Goal: Information Seeking & Learning: Learn about a topic

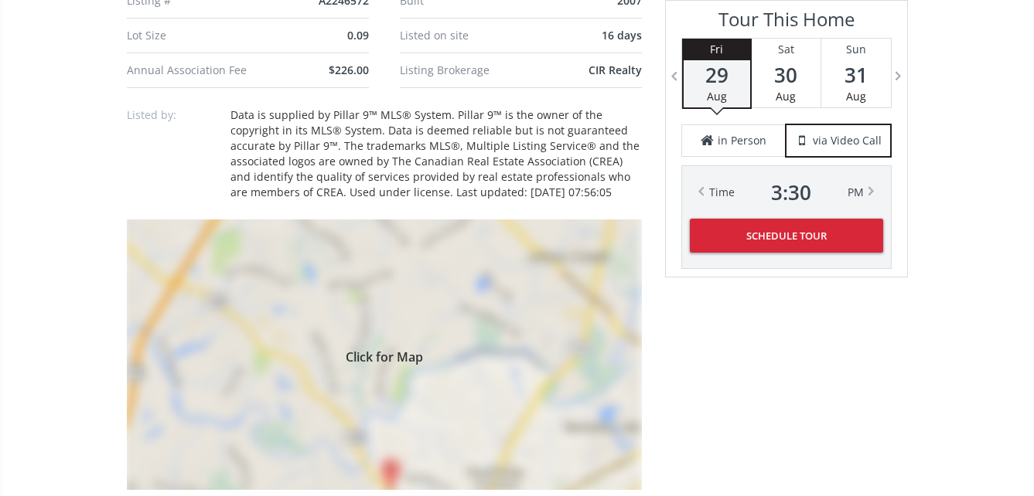
scroll to position [1160, 0]
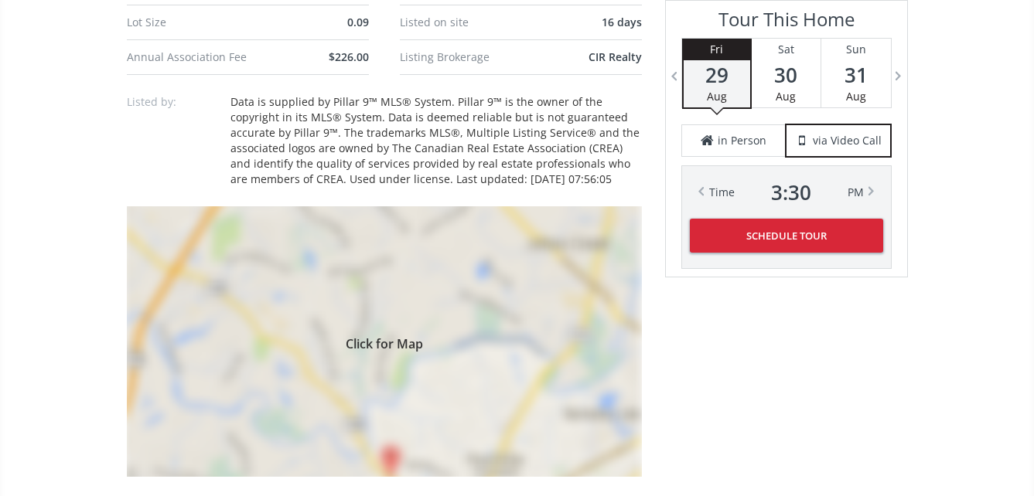
click at [374, 348] on span "Click for Map" at bounding box center [384, 342] width 515 height 12
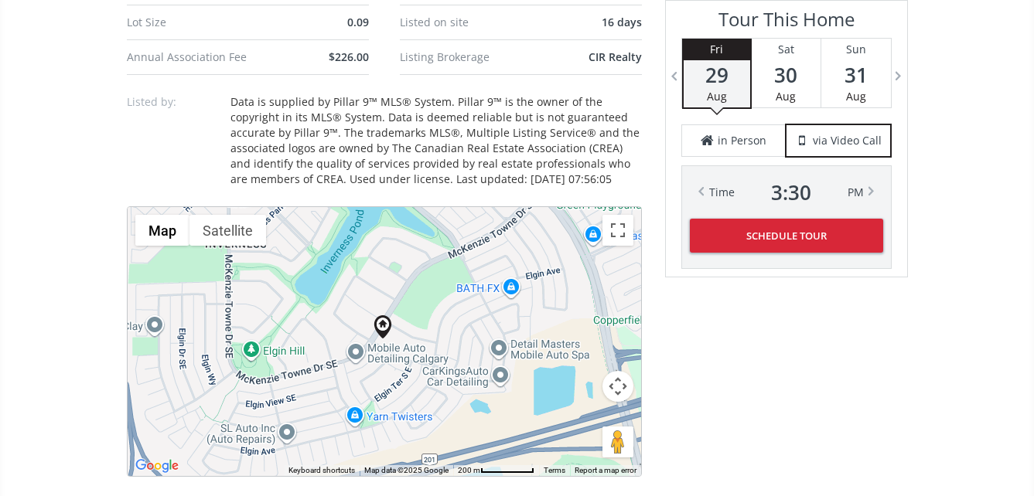
click at [380, 370] on div at bounding box center [384, 341] width 513 height 269
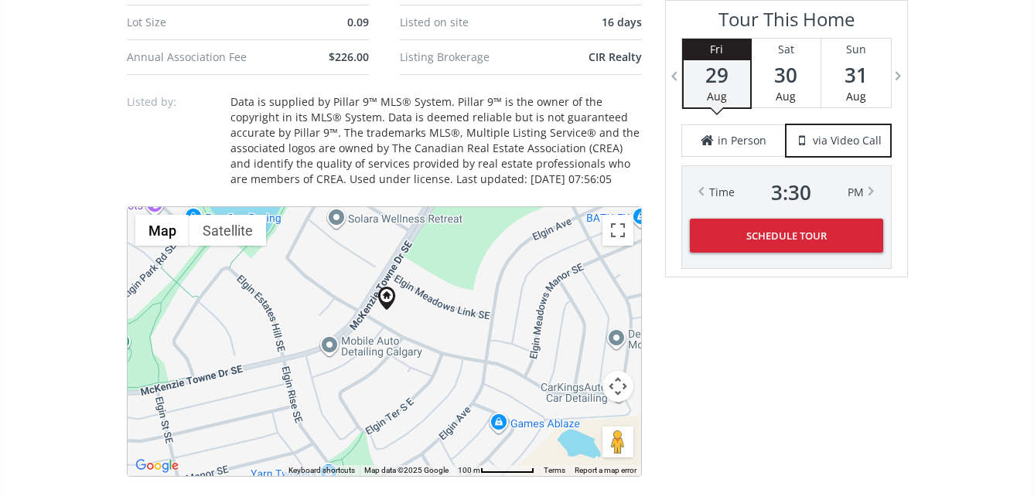
click at [379, 370] on div at bounding box center [384, 341] width 513 height 269
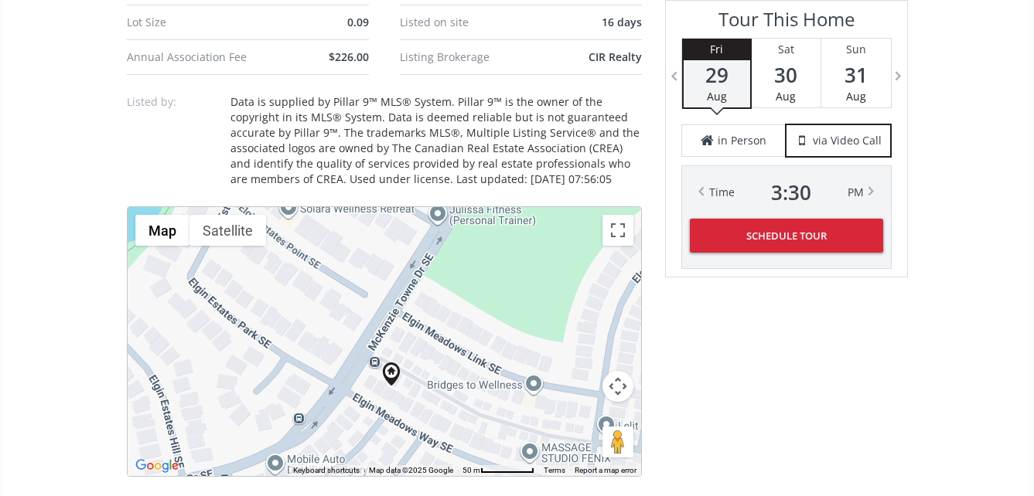
drag, startPoint x: 380, startPoint y: 294, endPoint x: 376, endPoint y: 428, distance: 134.6
click at [376, 428] on div at bounding box center [384, 341] width 513 height 269
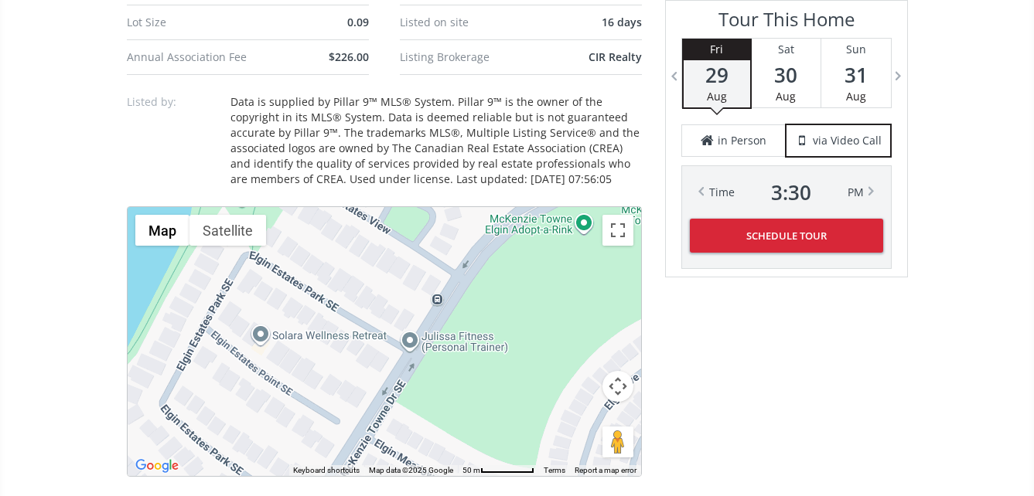
drag, startPoint x: 481, startPoint y: 281, endPoint x: 452, endPoint y: 410, distance: 131.5
click at [452, 410] on div at bounding box center [384, 341] width 513 height 269
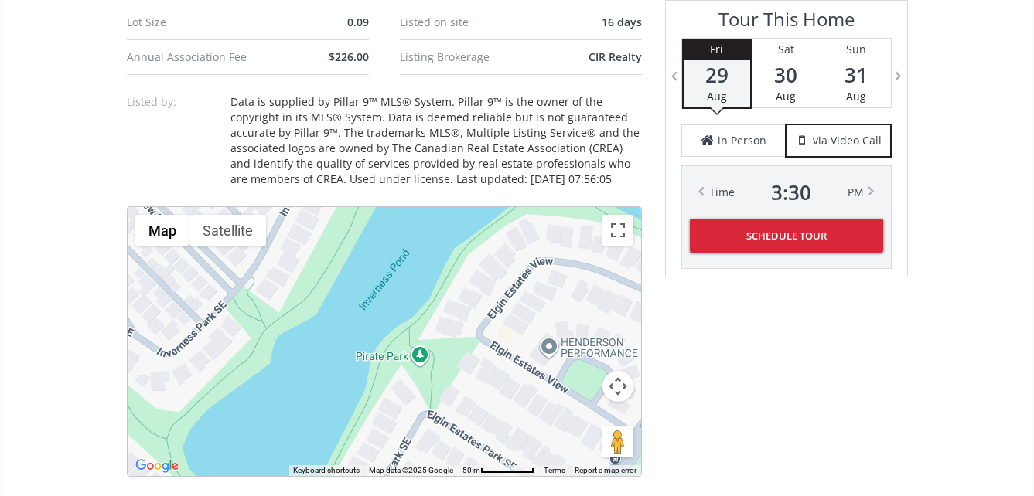
drag, startPoint x: 324, startPoint y: 346, endPoint x: 503, endPoint y: 505, distance: 239.9
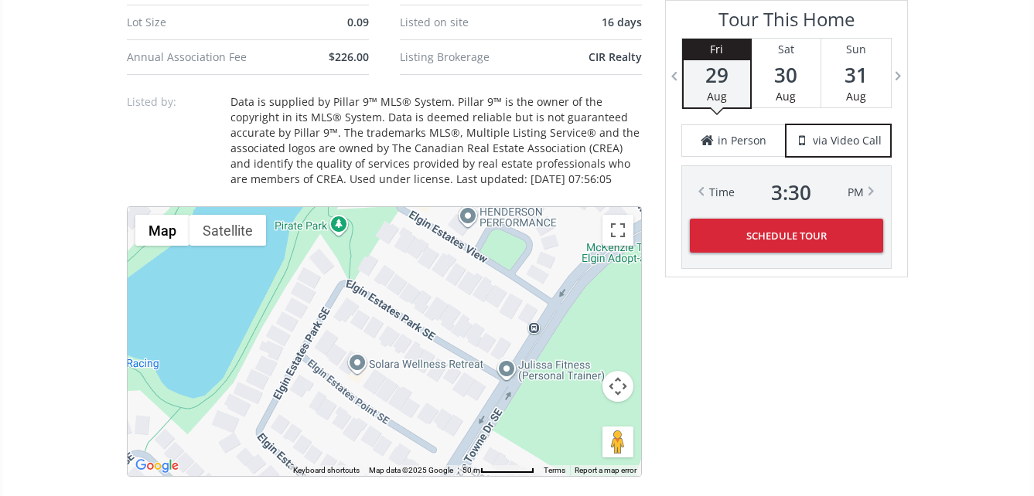
drag, startPoint x: 521, startPoint y: 383, endPoint x: 438, endPoint y: 220, distance: 183.3
click at [438, 220] on div at bounding box center [384, 341] width 513 height 269
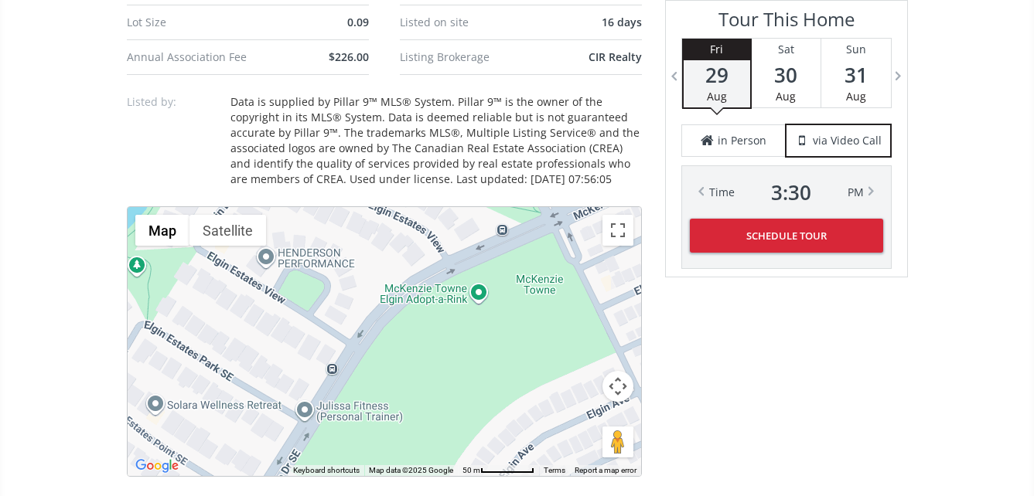
drag, startPoint x: 445, startPoint y: 393, endPoint x: 240, endPoint y: 478, distance: 222.6
click at [245, 480] on div "Neighborhood [PERSON_NAME] Type Homes (Single Family) Total Baths 2.5 1/2 Baths…" at bounding box center [384, 401] width 515 height 1815
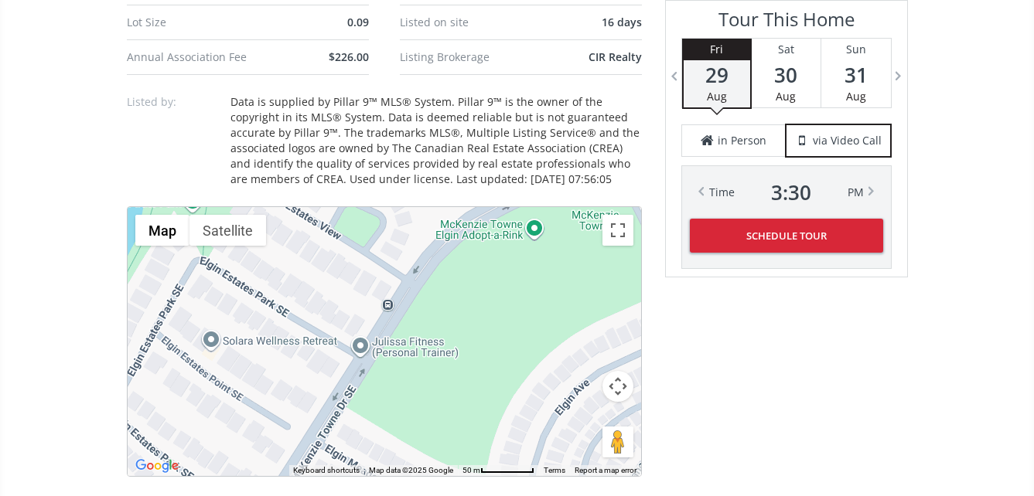
drag, startPoint x: 479, startPoint y: 346, endPoint x: 558, endPoint y: 272, distance: 108.9
click at [558, 272] on div at bounding box center [384, 341] width 513 height 269
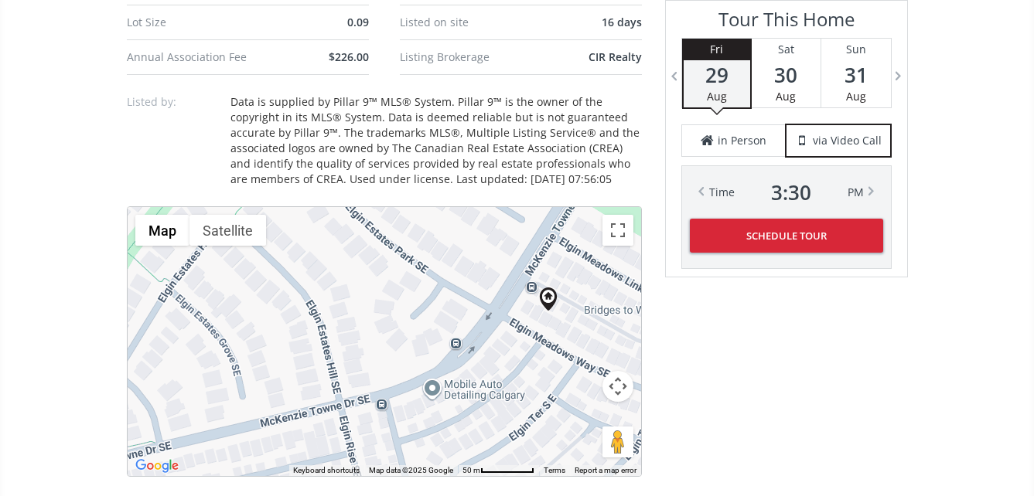
drag, startPoint x: 436, startPoint y: 398, endPoint x: 581, endPoint y: 280, distance: 186.8
click at [631, 222] on div "Map Terrain Satellite Labels Keyboard shortcuts Map Data Map data ©2025 Google …" at bounding box center [384, 341] width 513 height 269
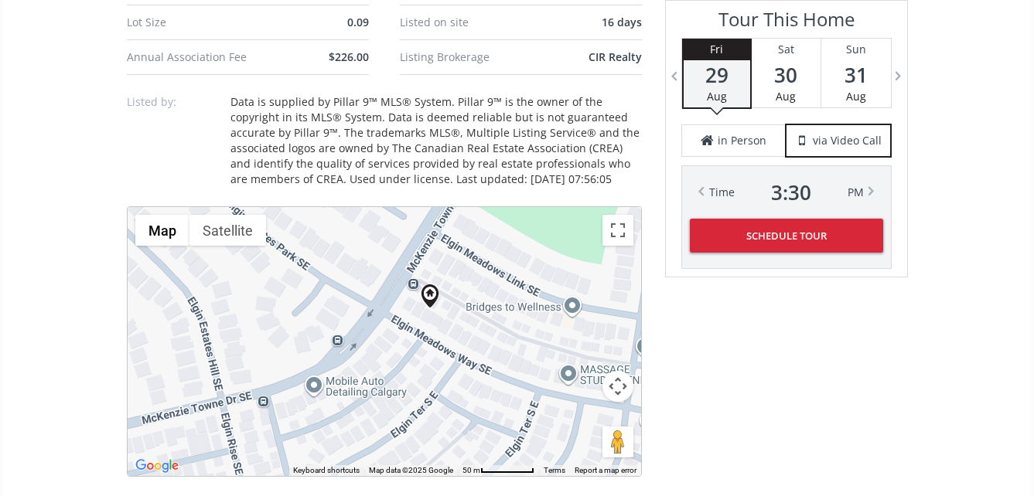
drag, startPoint x: 312, startPoint y: 394, endPoint x: 180, endPoint y: 398, distance: 132.3
click at [180, 398] on div at bounding box center [384, 341] width 513 height 269
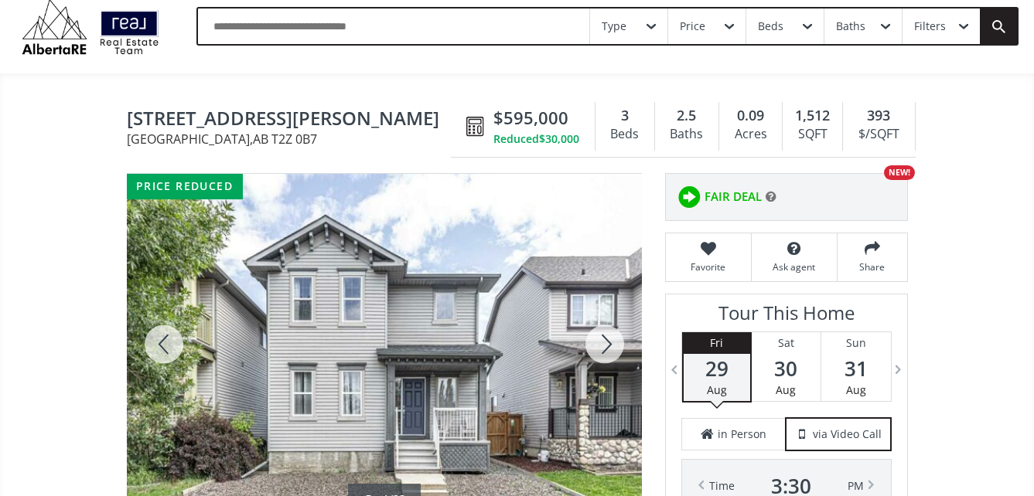
scroll to position [155, 0]
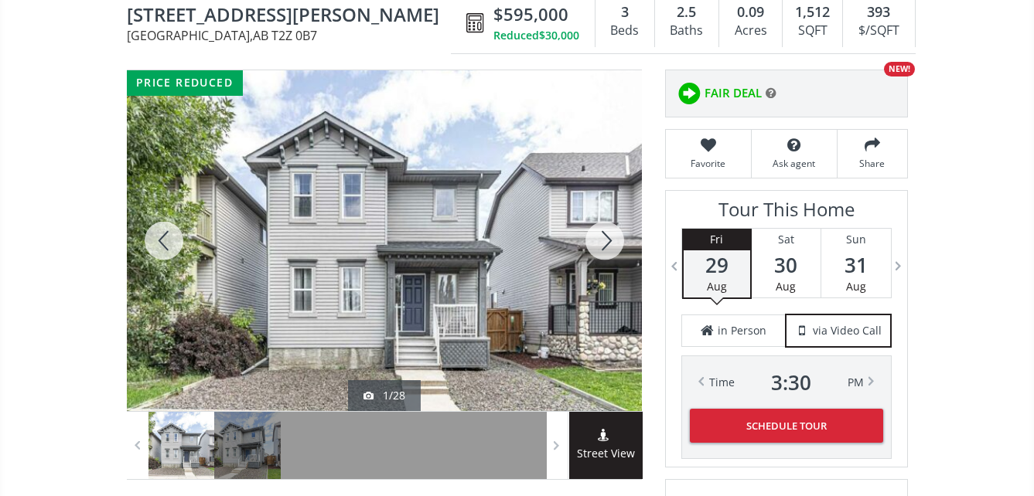
click at [414, 237] on div at bounding box center [384, 240] width 515 height 341
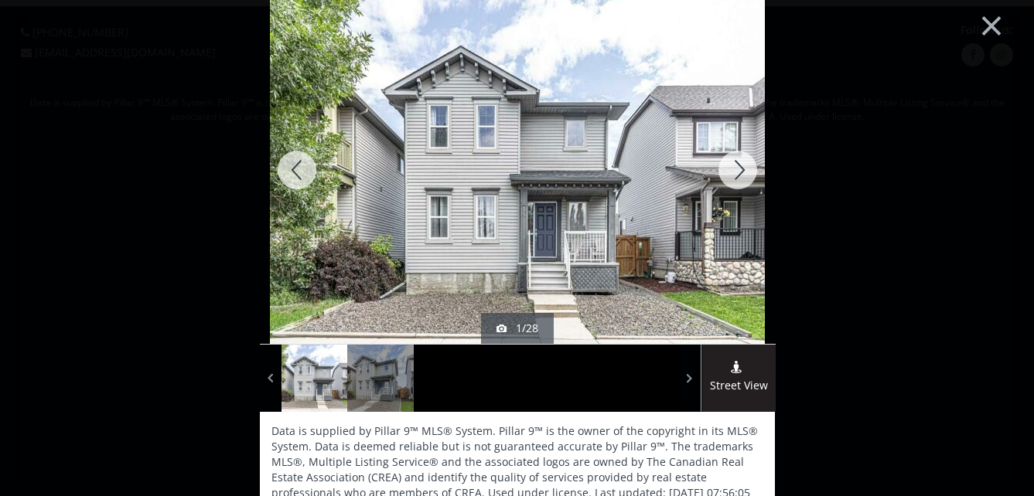
scroll to position [0, 0]
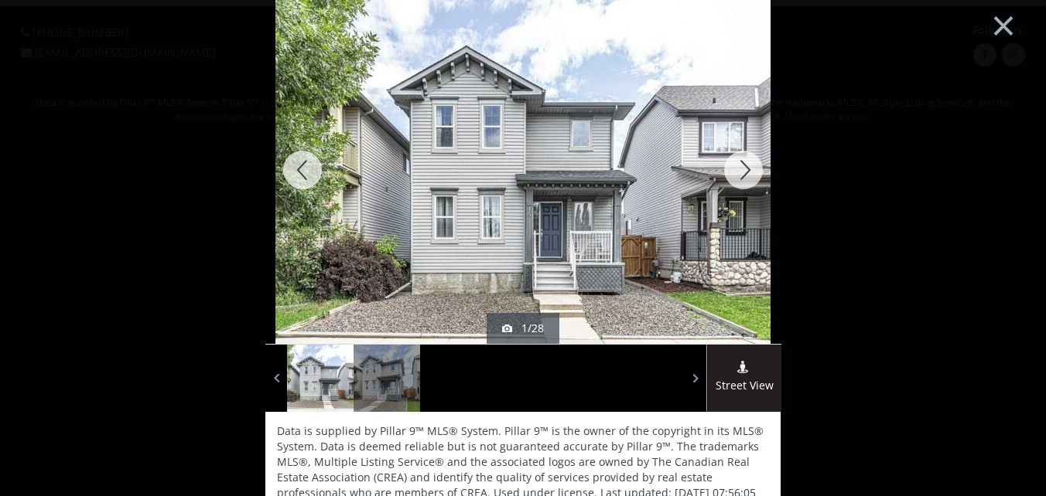
click at [735, 167] on div at bounding box center [743, 170] width 74 height 348
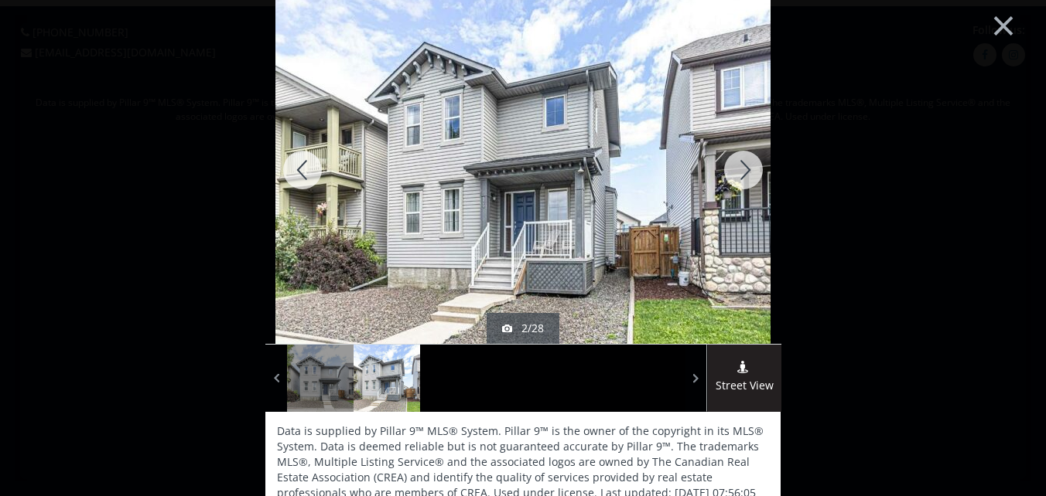
click at [737, 169] on div at bounding box center [743, 170] width 74 height 348
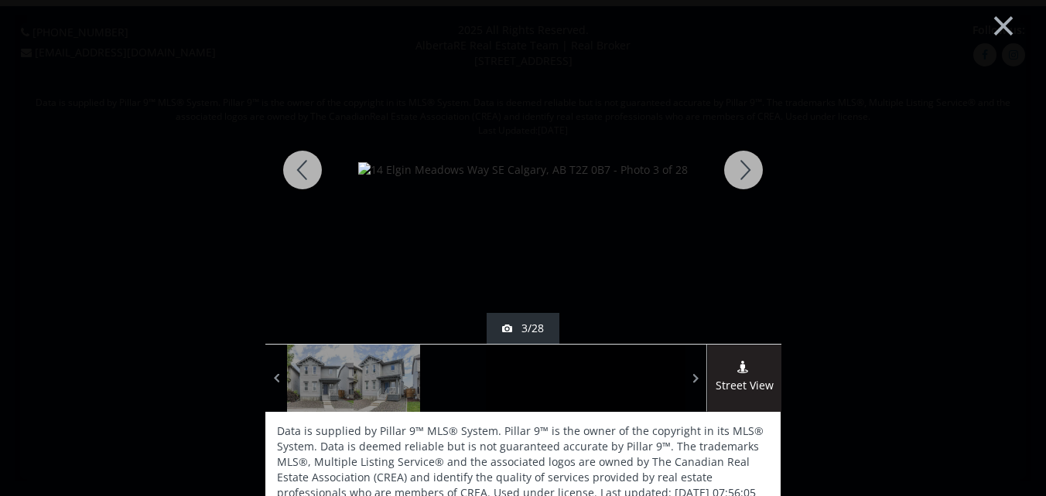
click at [736, 167] on div at bounding box center [743, 170] width 74 height 348
click at [739, 167] on div at bounding box center [743, 170] width 74 height 348
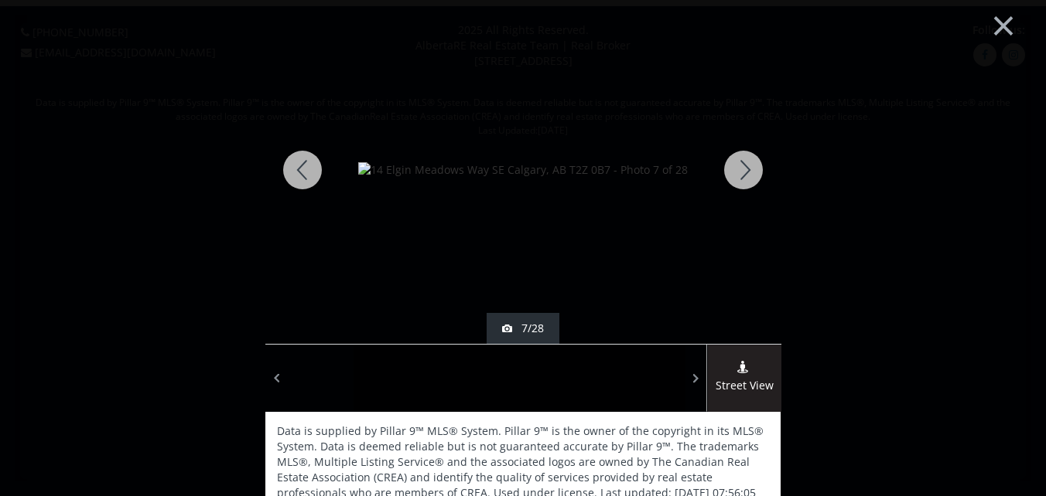
click at [739, 167] on div at bounding box center [743, 170] width 74 height 348
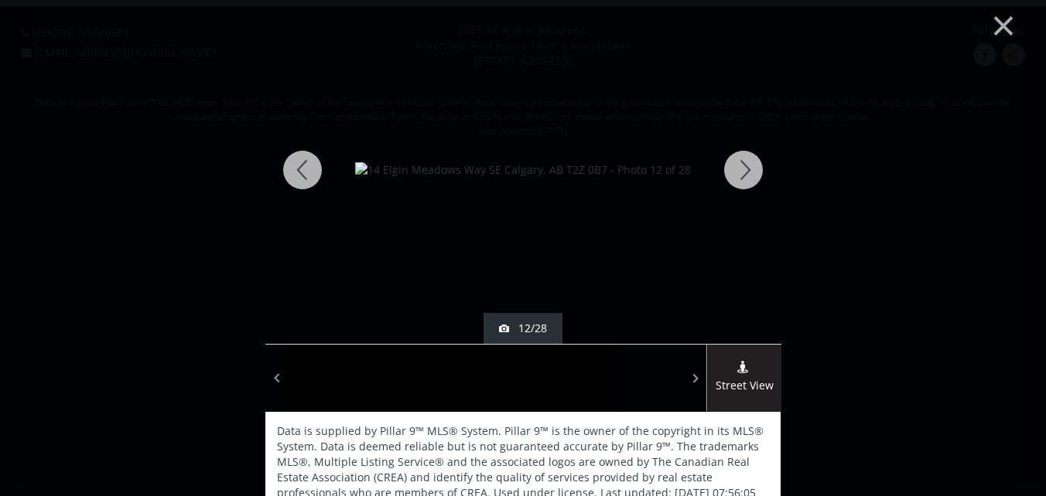
click at [739, 167] on div at bounding box center [743, 170] width 74 height 348
click at [737, 165] on div at bounding box center [743, 170] width 74 height 348
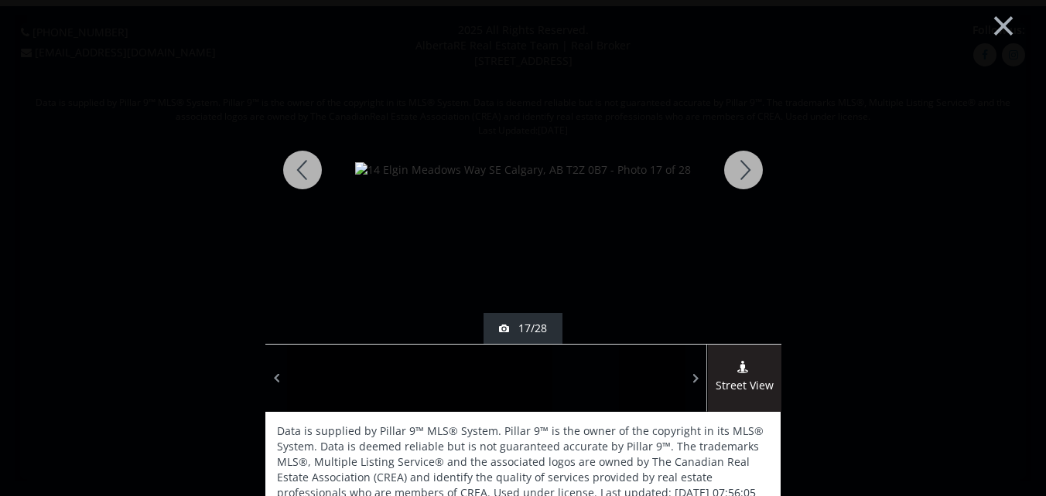
click at [737, 165] on div at bounding box center [743, 170] width 74 height 348
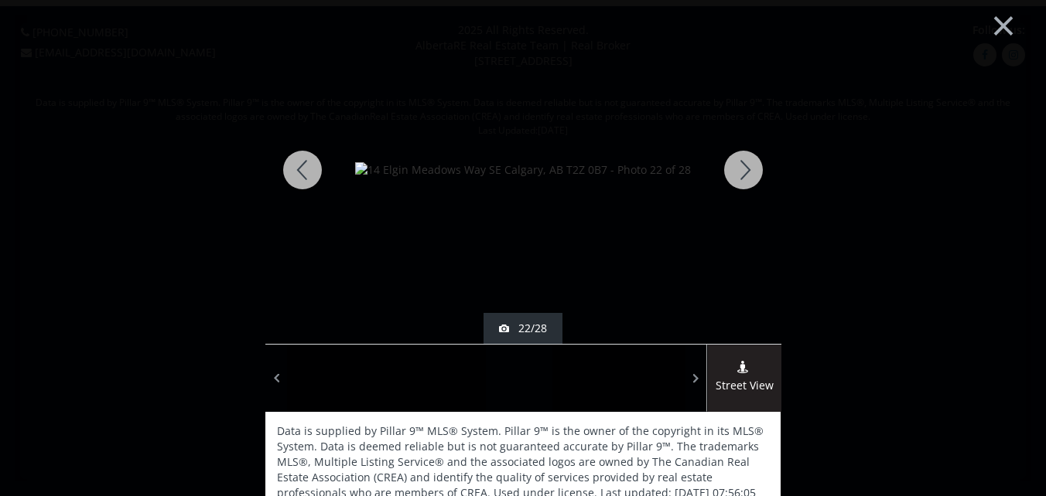
click at [737, 165] on div at bounding box center [743, 170] width 74 height 348
click at [742, 169] on div at bounding box center [743, 170] width 74 height 348
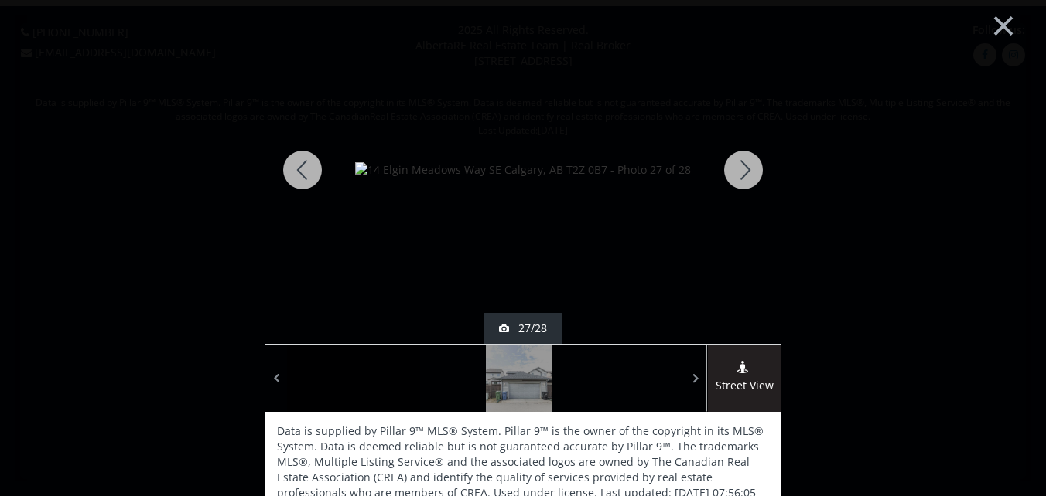
click at [742, 169] on div at bounding box center [743, 170] width 74 height 348
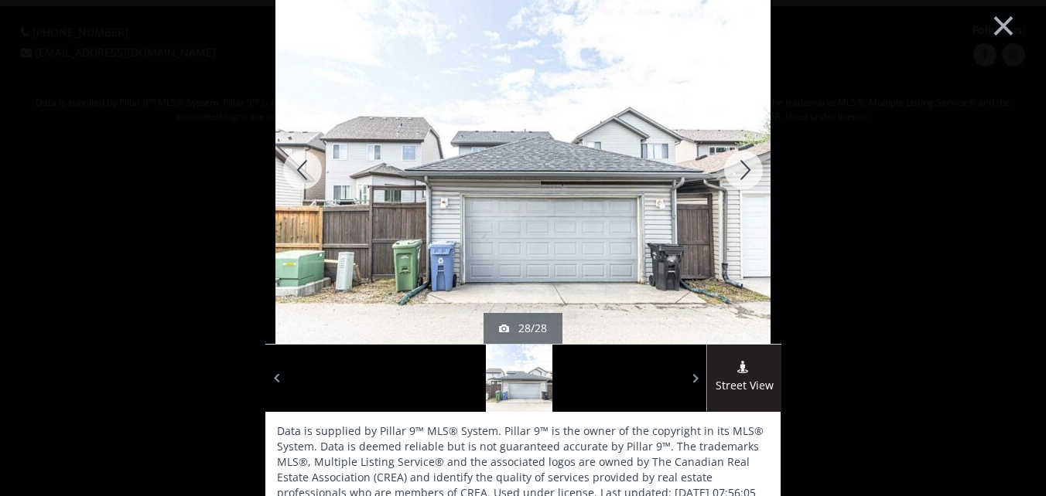
click at [740, 169] on div at bounding box center [743, 170] width 74 height 348
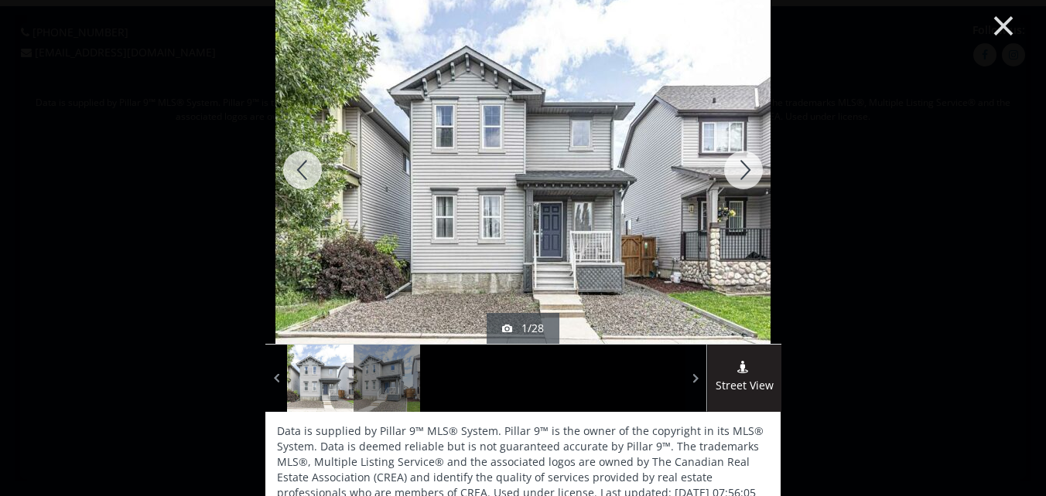
click at [990, 22] on button "×" at bounding box center [1002, 23] width 85 height 63
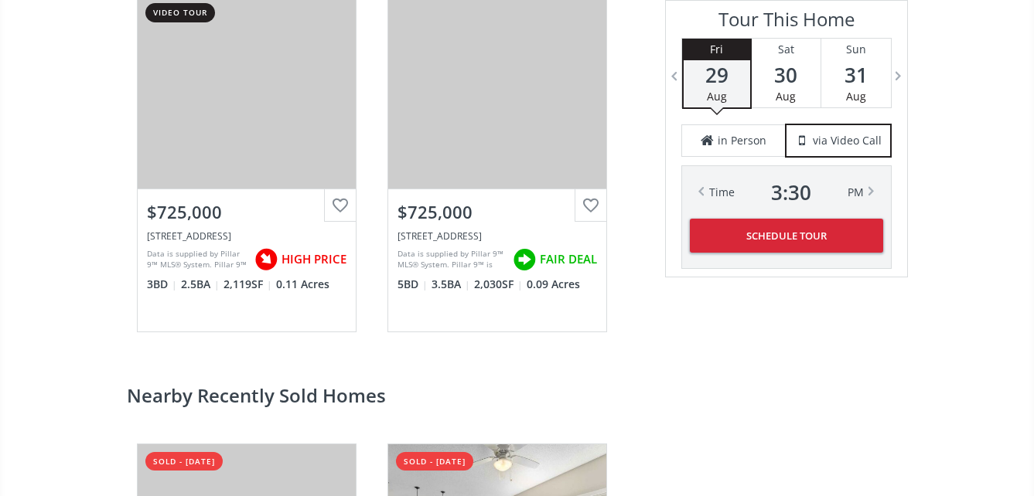
scroll to position [2861, 0]
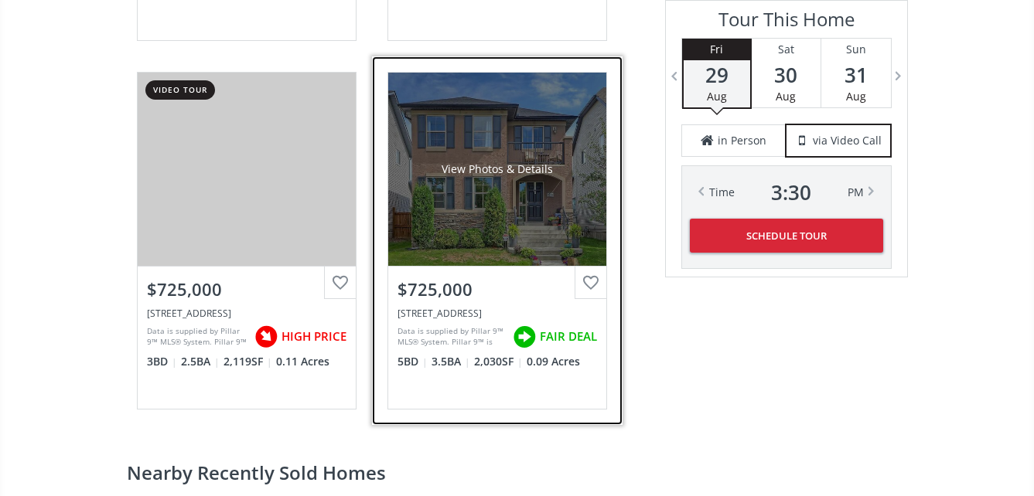
click at [494, 198] on div "View Photos & Details" at bounding box center [497, 169] width 218 height 193
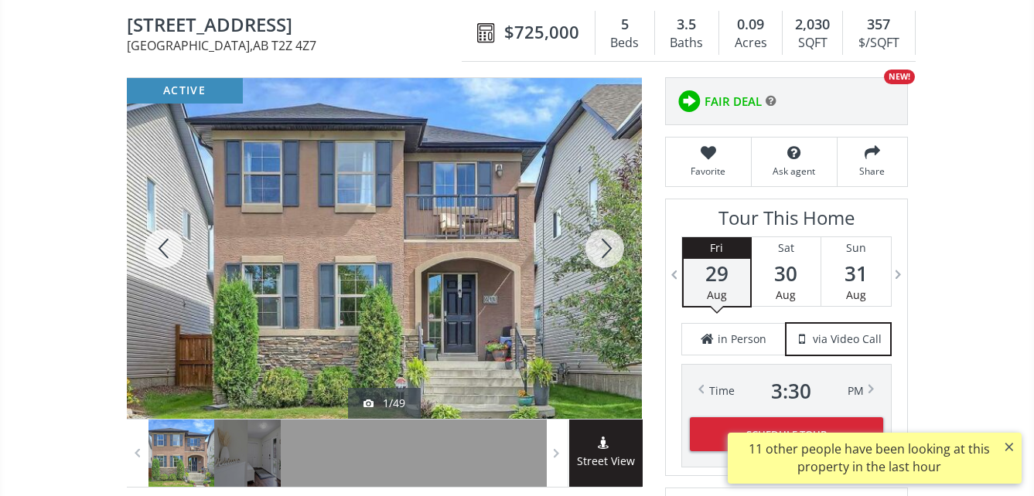
scroll to position [155, 0]
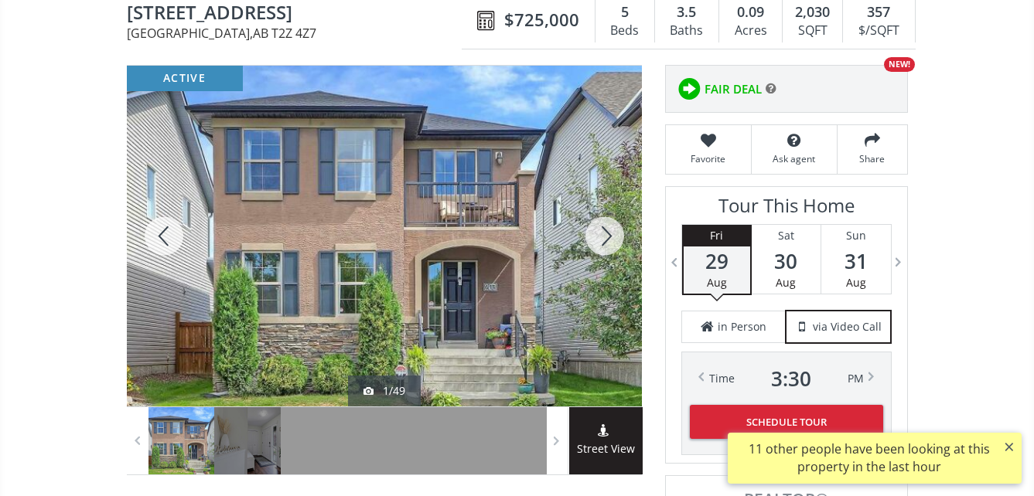
click at [607, 234] on div at bounding box center [605, 236] width 74 height 341
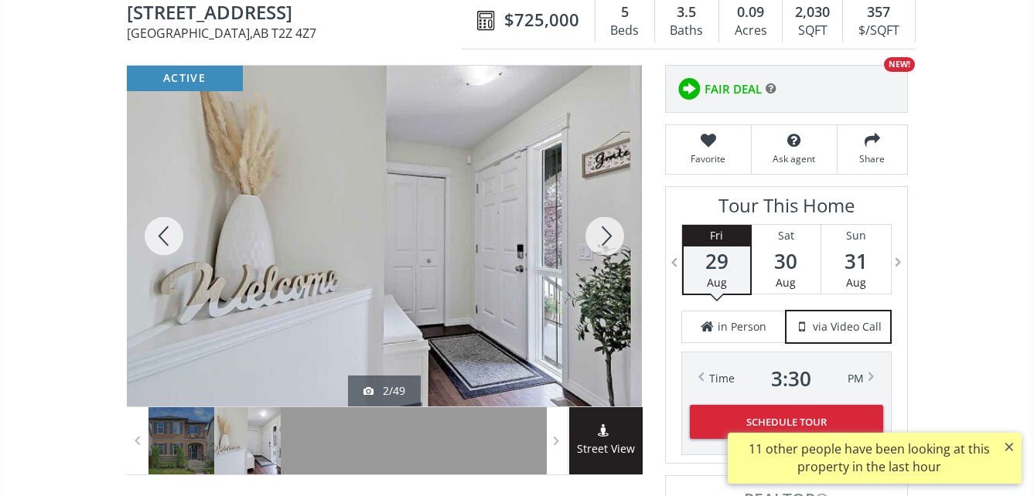
click at [607, 234] on div at bounding box center [605, 236] width 74 height 341
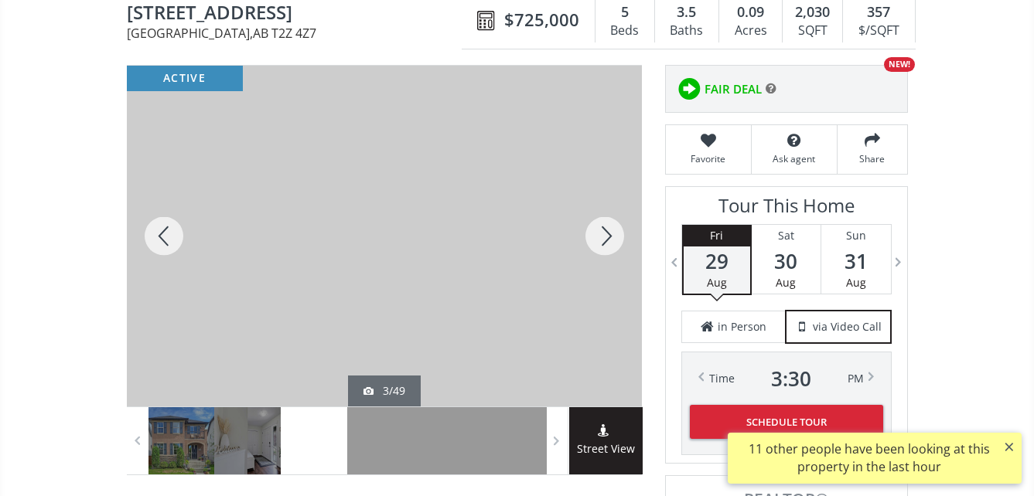
click at [607, 234] on div at bounding box center [605, 236] width 74 height 341
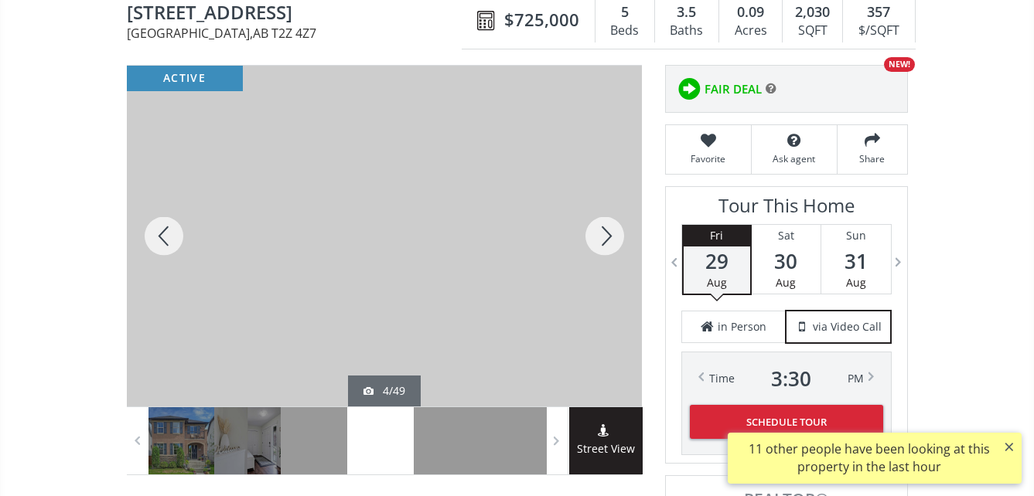
click at [607, 234] on div at bounding box center [605, 236] width 74 height 341
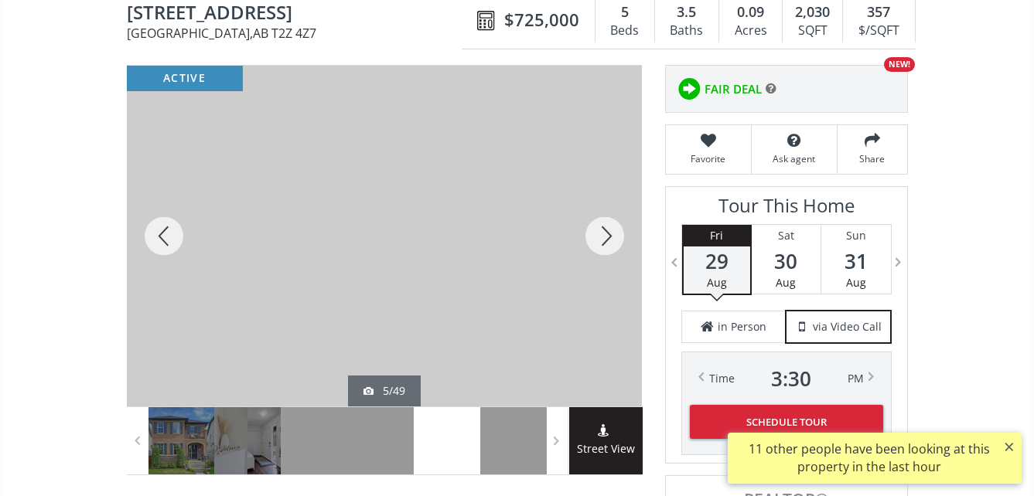
click at [607, 234] on div at bounding box center [605, 236] width 74 height 341
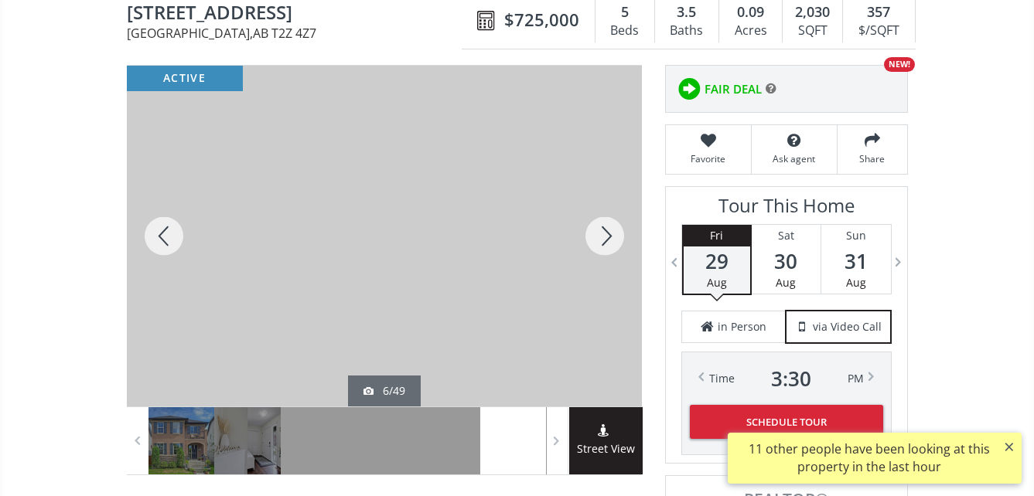
click at [607, 234] on div at bounding box center [605, 236] width 74 height 341
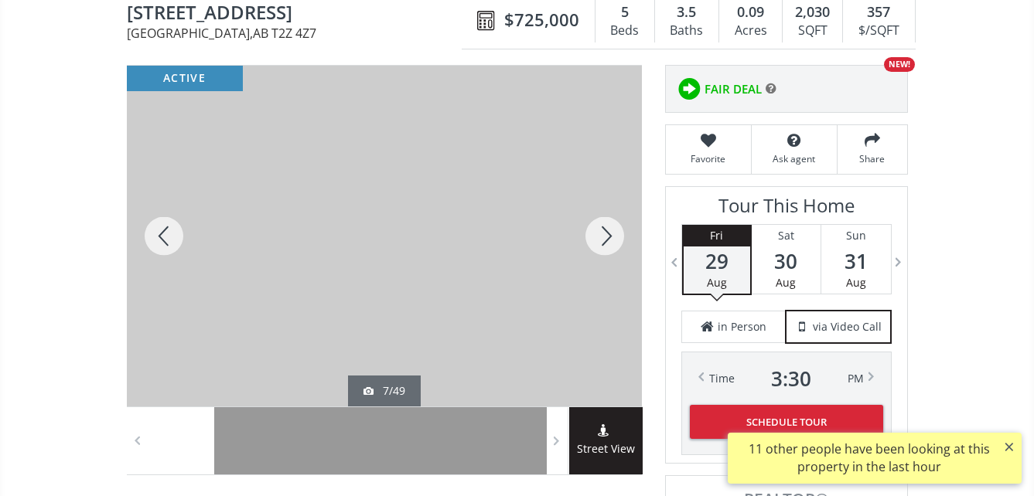
click at [607, 234] on div at bounding box center [605, 236] width 74 height 341
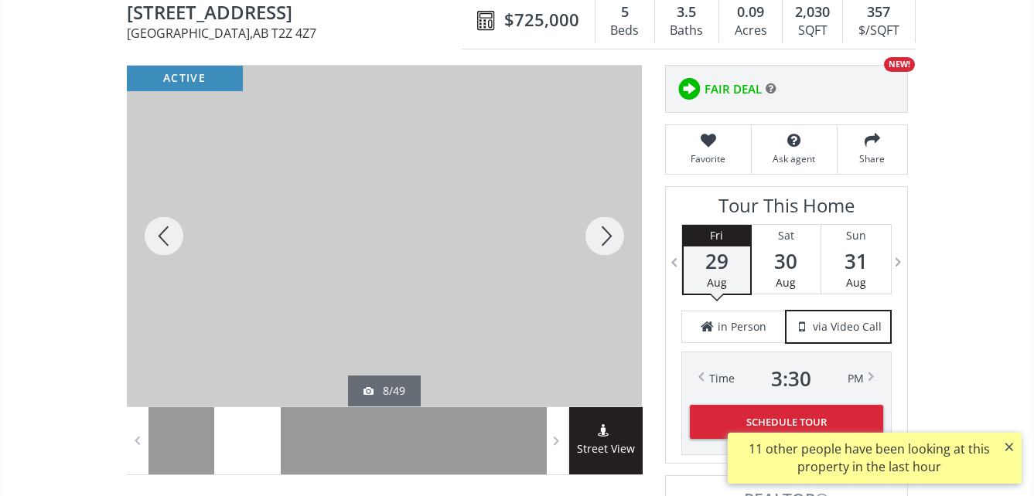
click at [607, 234] on div at bounding box center [605, 236] width 74 height 341
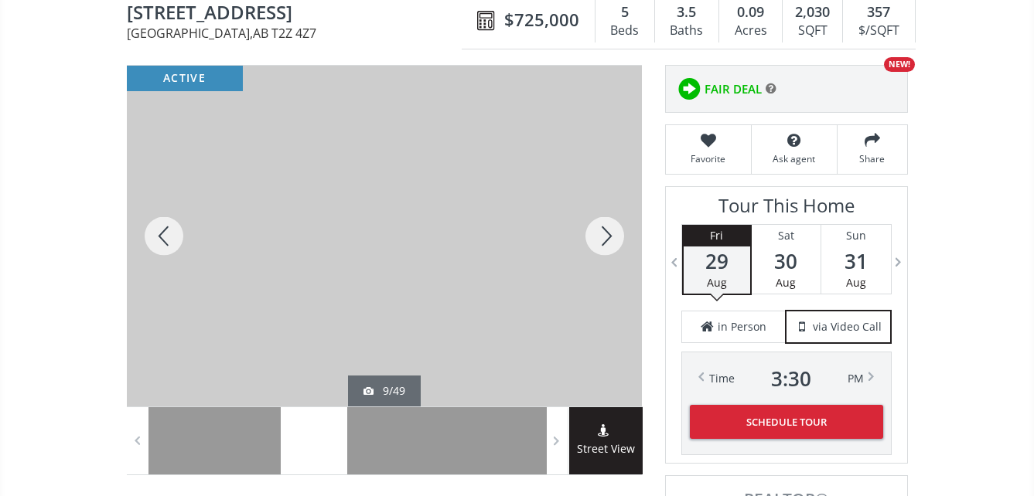
click at [607, 234] on div at bounding box center [605, 236] width 74 height 341
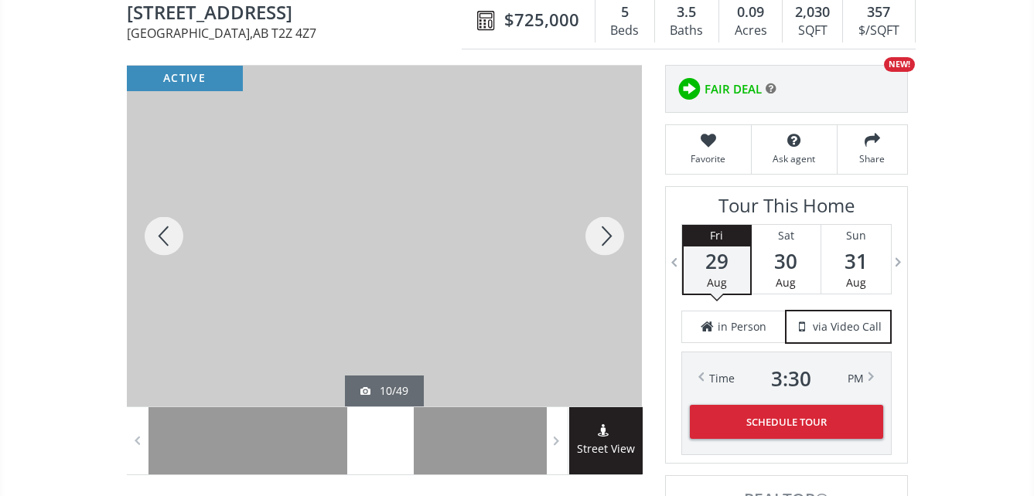
click at [607, 234] on div at bounding box center [605, 236] width 74 height 341
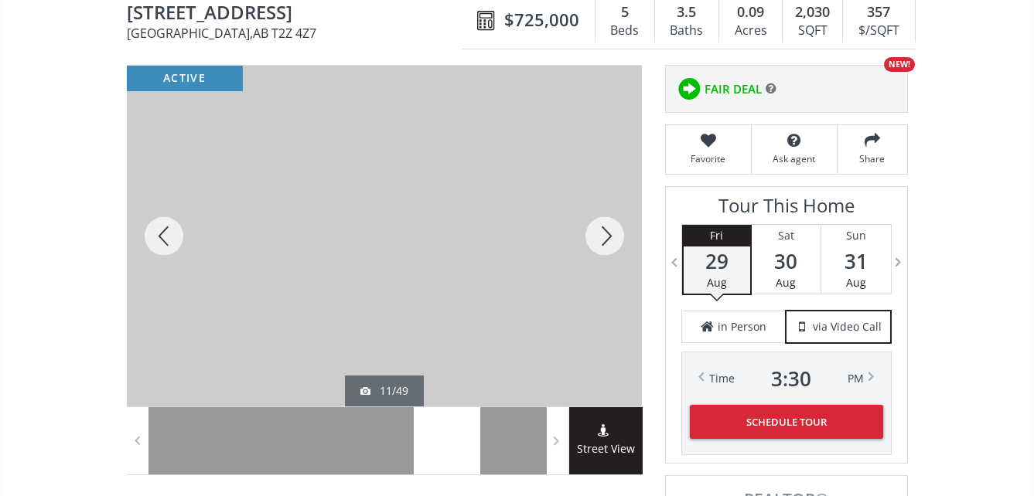
click at [607, 234] on div at bounding box center [605, 236] width 74 height 341
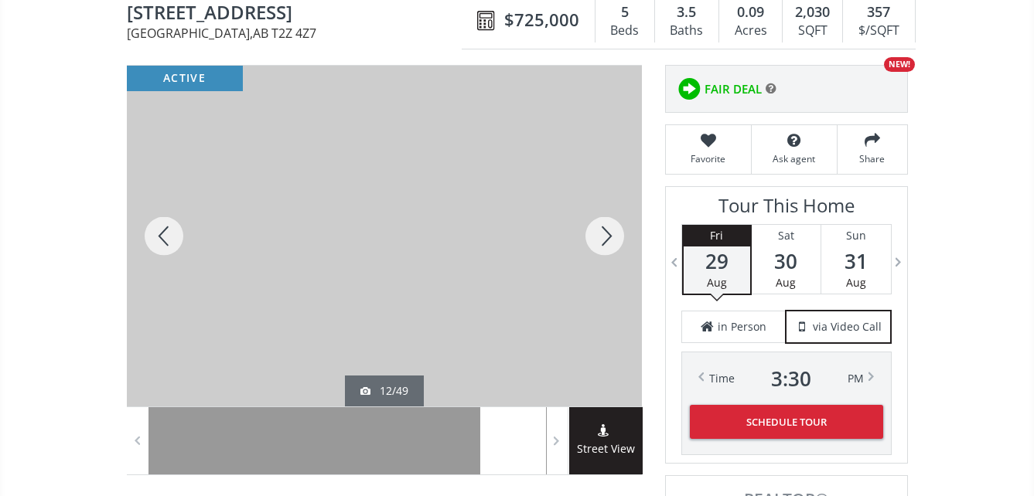
click at [607, 234] on div at bounding box center [605, 236] width 74 height 341
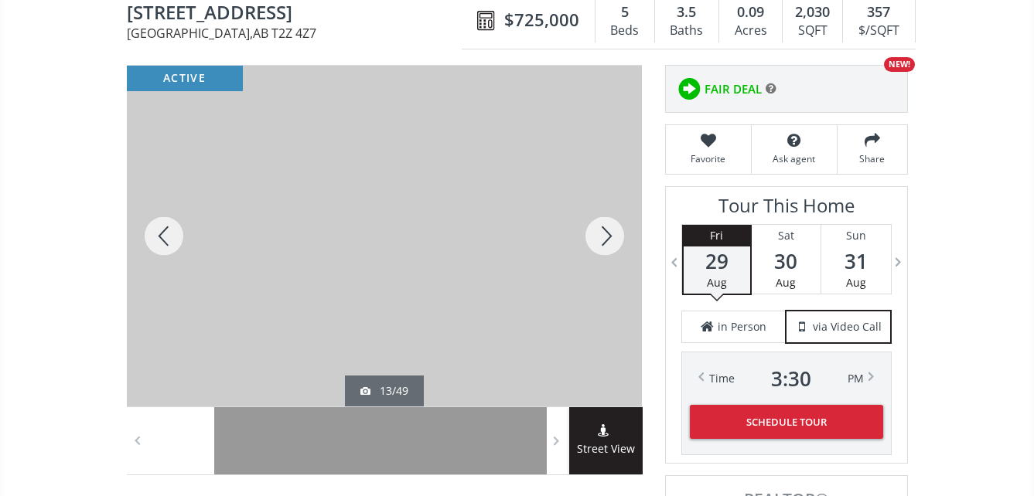
click at [607, 234] on div at bounding box center [605, 236] width 74 height 341
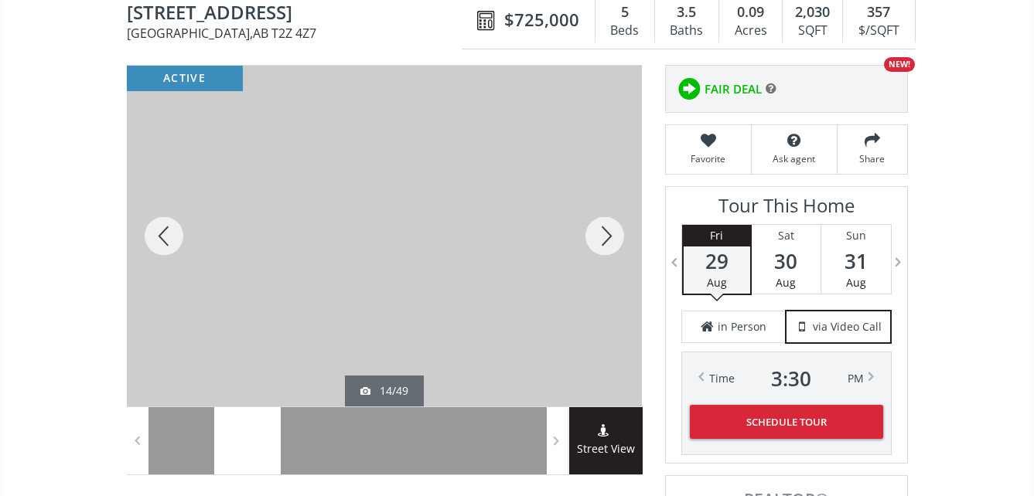
click at [606, 236] on div at bounding box center [605, 236] width 74 height 341
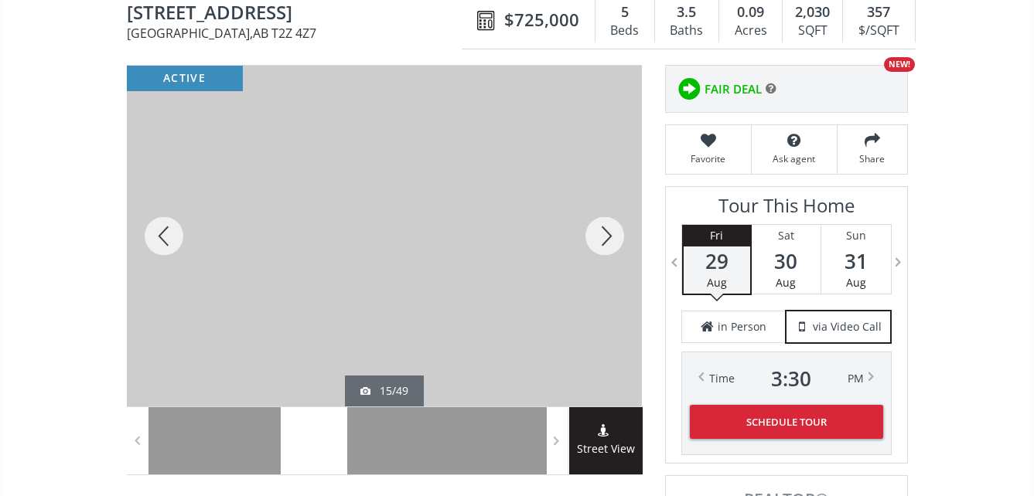
click at [606, 237] on div at bounding box center [605, 236] width 74 height 341
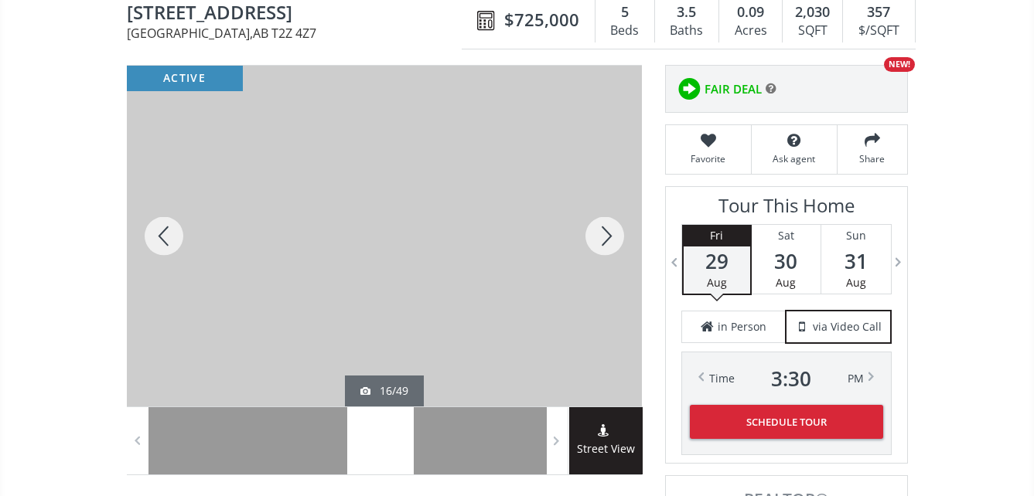
click at [606, 237] on div at bounding box center [605, 236] width 74 height 341
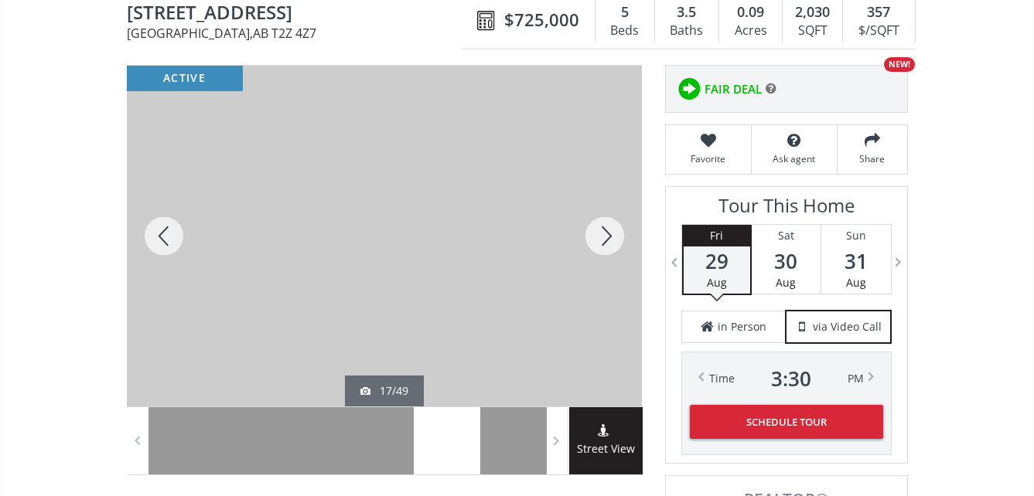
click at [606, 237] on div at bounding box center [605, 236] width 74 height 341
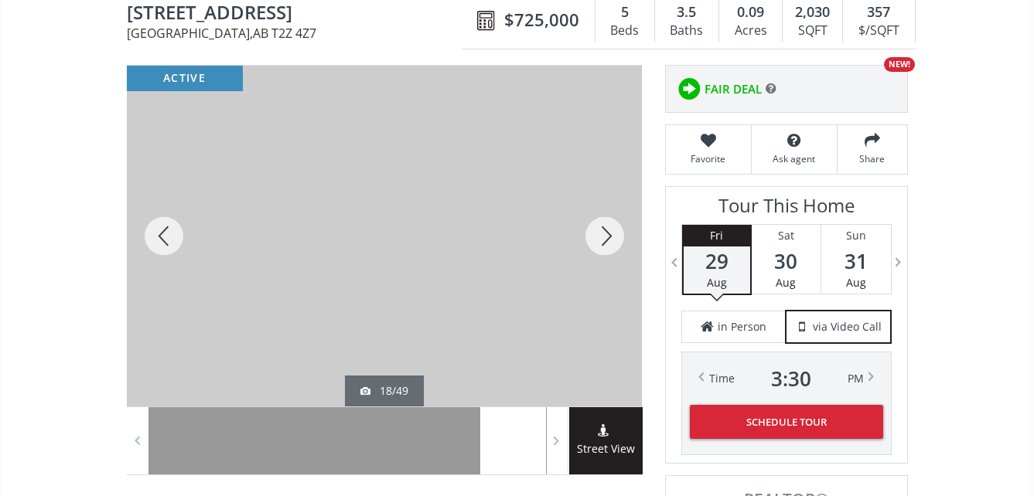
click at [606, 237] on div at bounding box center [605, 236] width 74 height 341
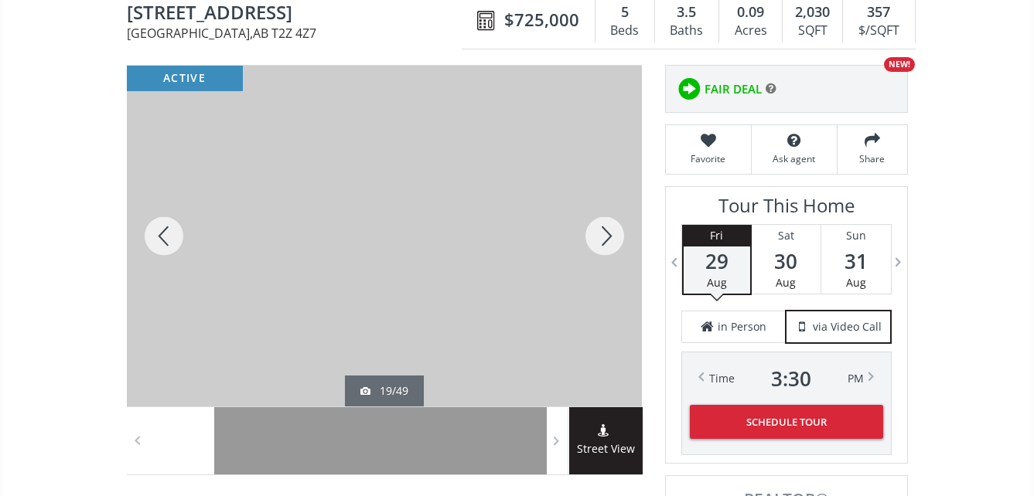
click at [606, 237] on div at bounding box center [605, 236] width 74 height 341
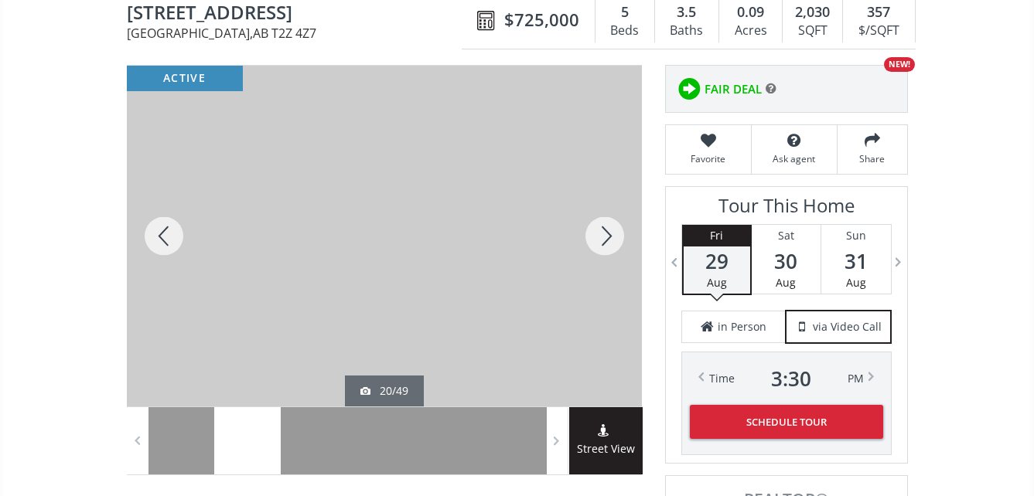
click at [606, 238] on div at bounding box center [605, 236] width 74 height 341
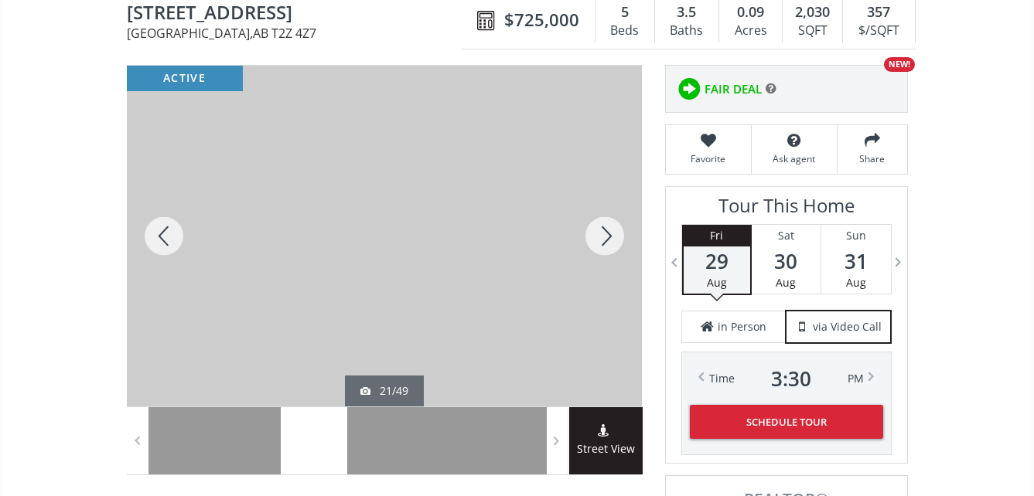
click at [606, 238] on div at bounding box center [605, 236] width 74 height 341
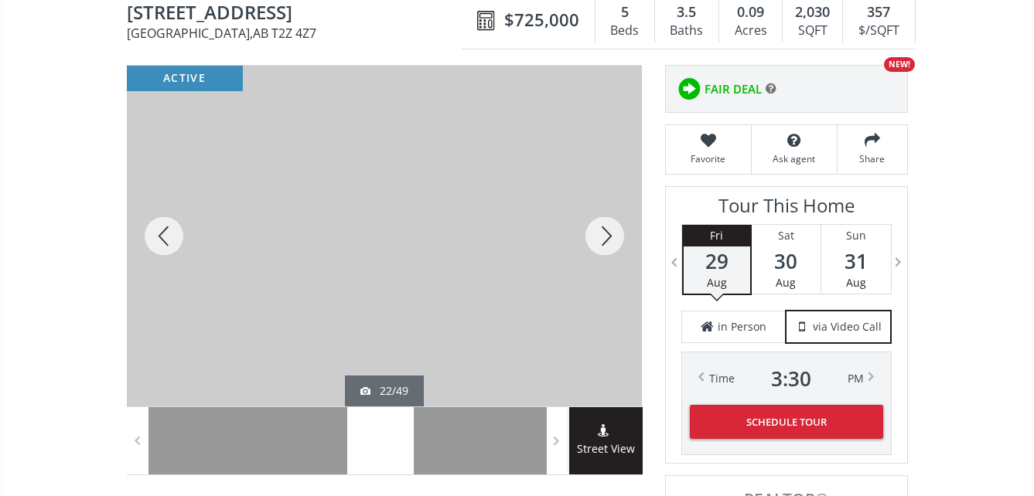
click at [606, 239] on div at bounding box center [605, 236] width 74 height 341
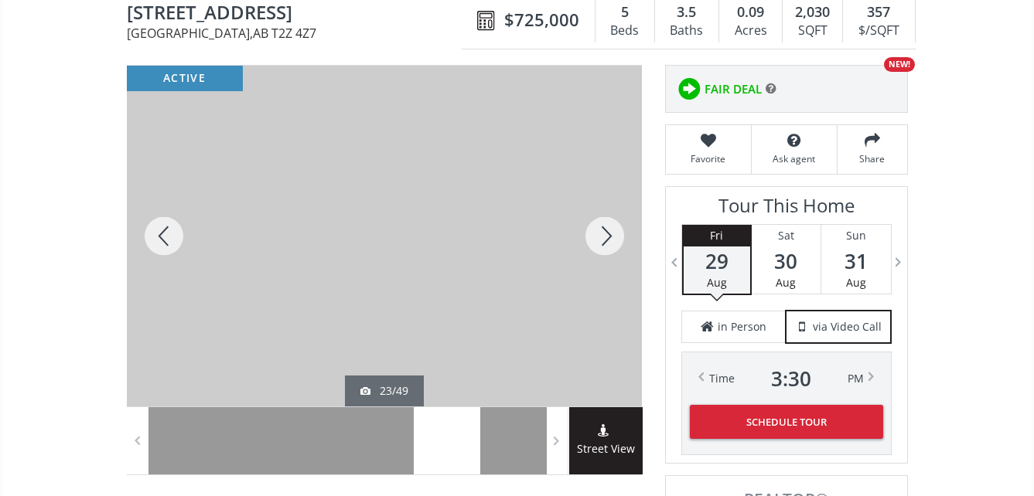
click at [606, 239] on div at bounding box center [605, 236] width 74 height 341
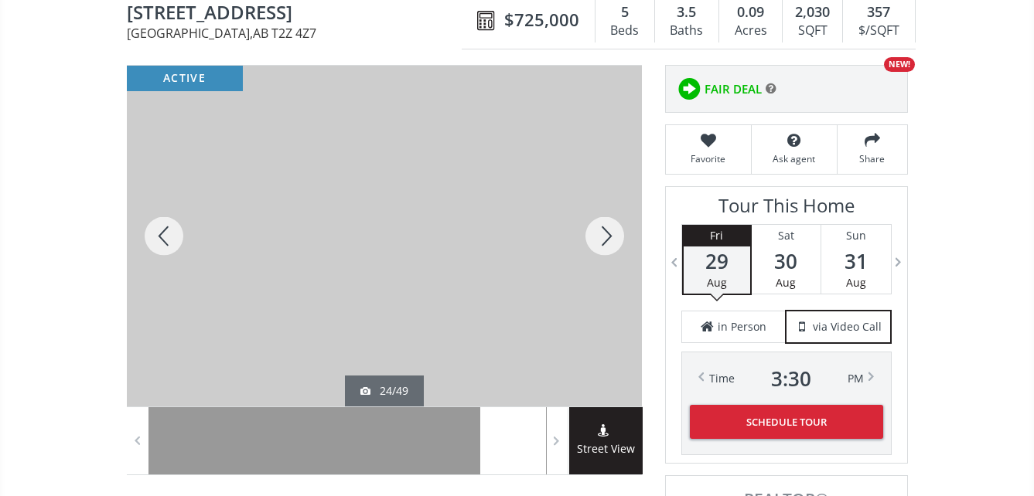
click at [606, 239] on div at bounding box center [605, 236] width 74 height 341
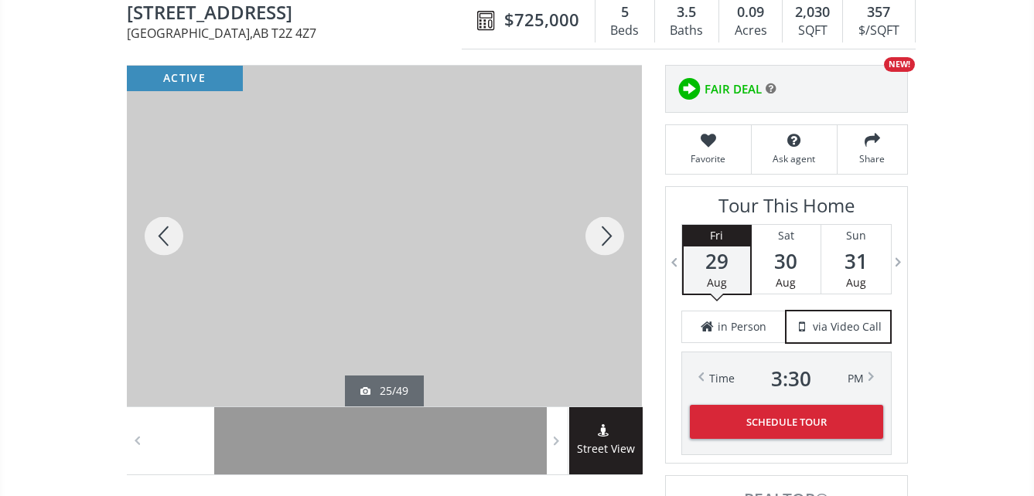
click at [606, 239] on div at bounding box center [605, 236] width 74 height 341
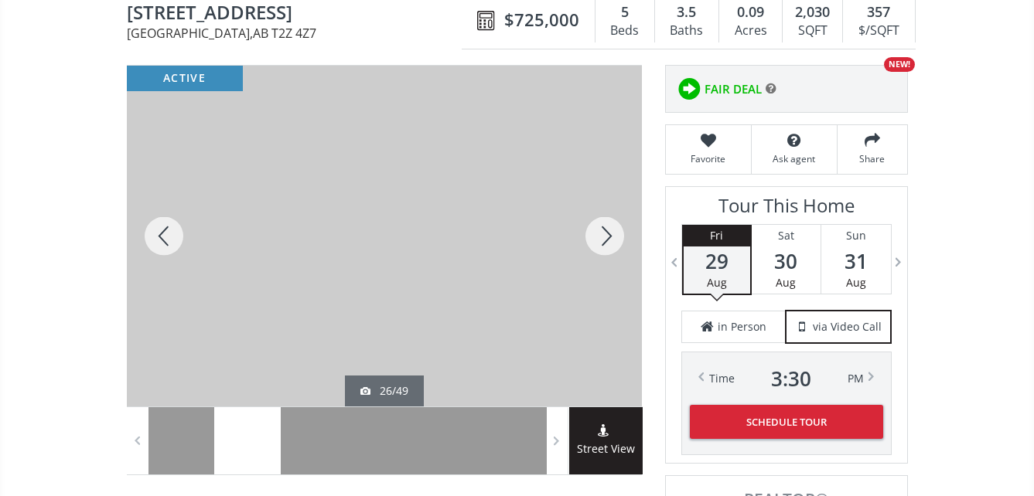
click at [606, 239] on div at bounding box center [605, 236] width 74 height 341
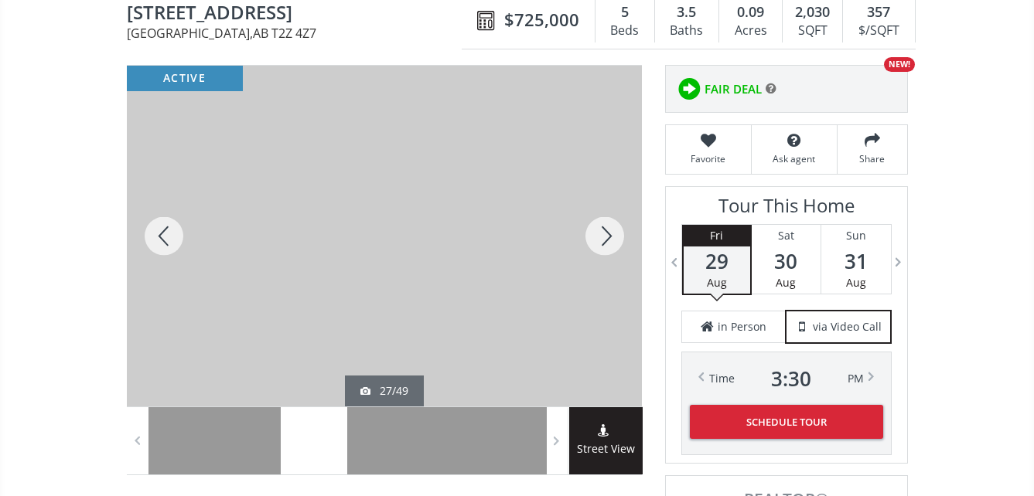
click at [606, 239] on div at bounding box center [605, 236] width 74 height 341
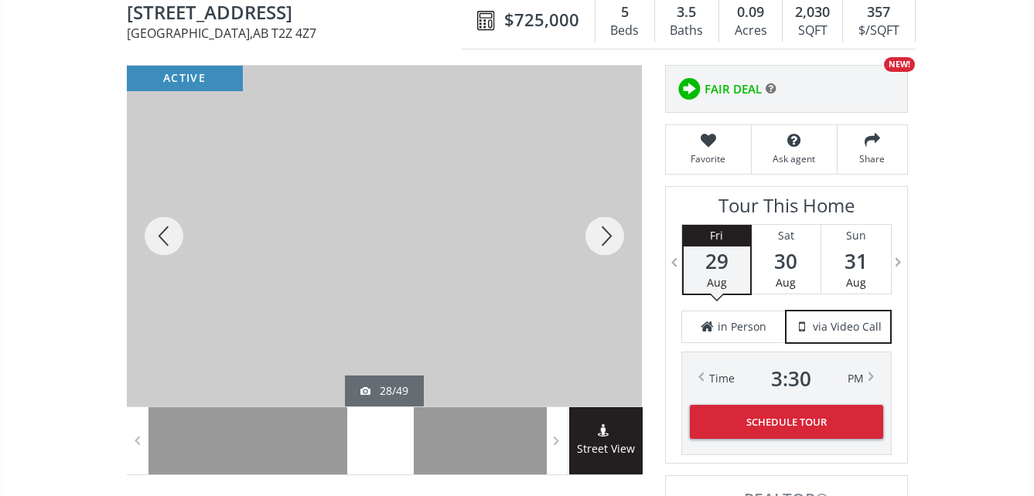
click at [606, 239] on div at bounding box center [605, 236] width 74 height 341
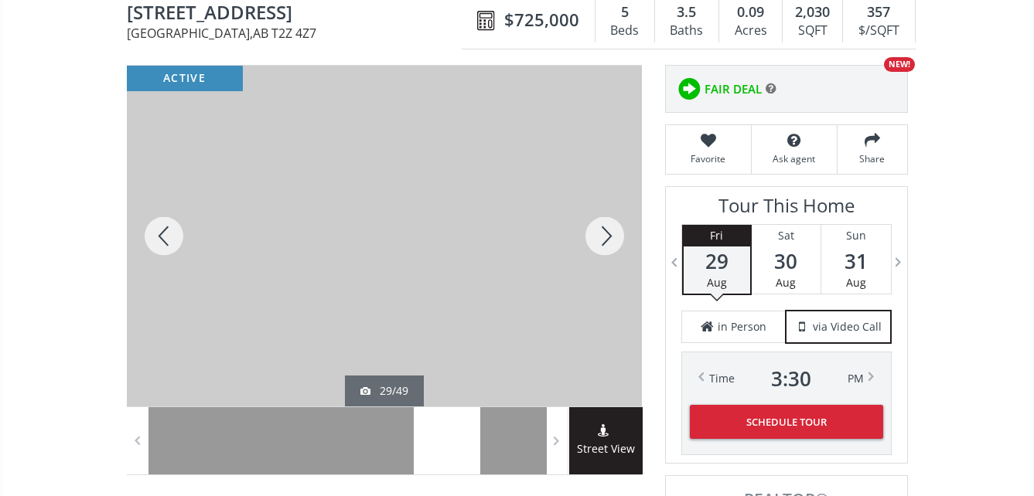
click at [606, 239] on div at bounding box center [605, 236] width 74 height 341
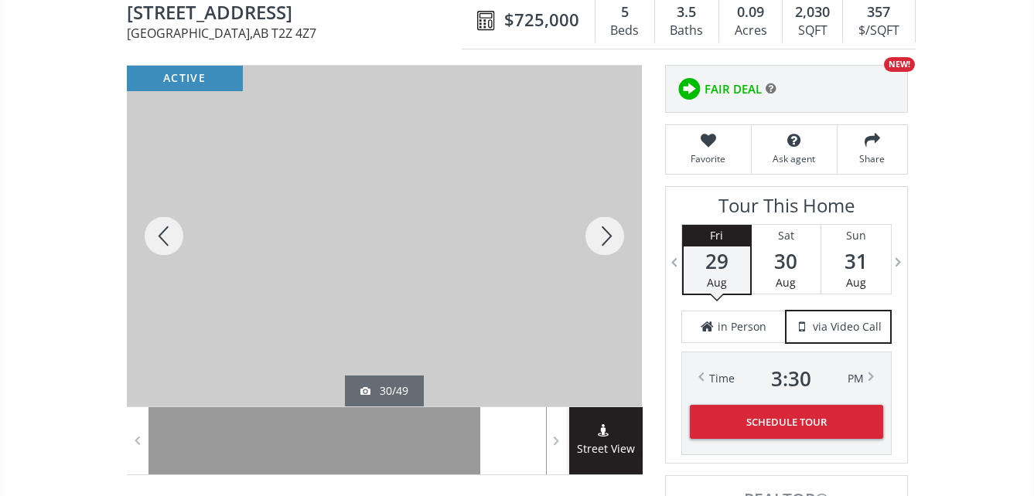
click at [606, 239] on div at bounding box center [605, 236] width 74 height 341
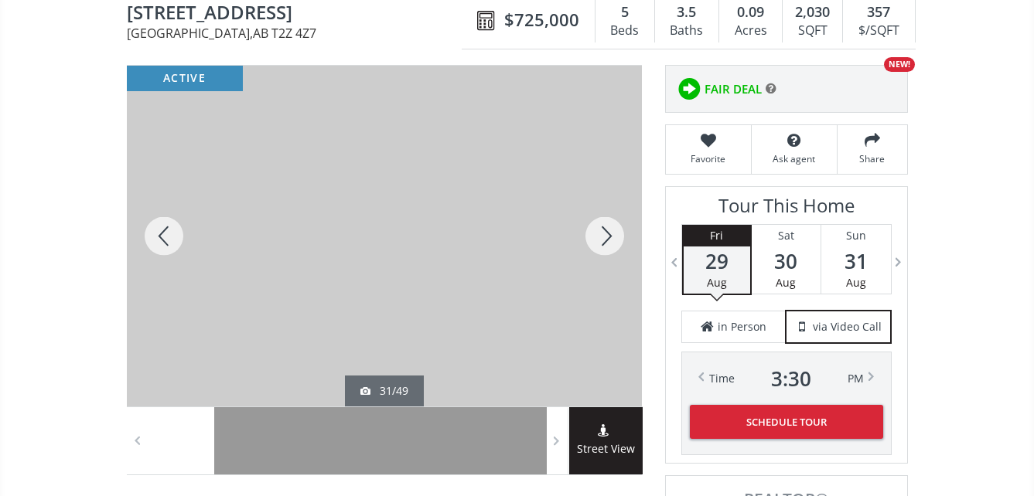
click at [606, 239] on div at bounding box center [605, 236] width 74 height 341
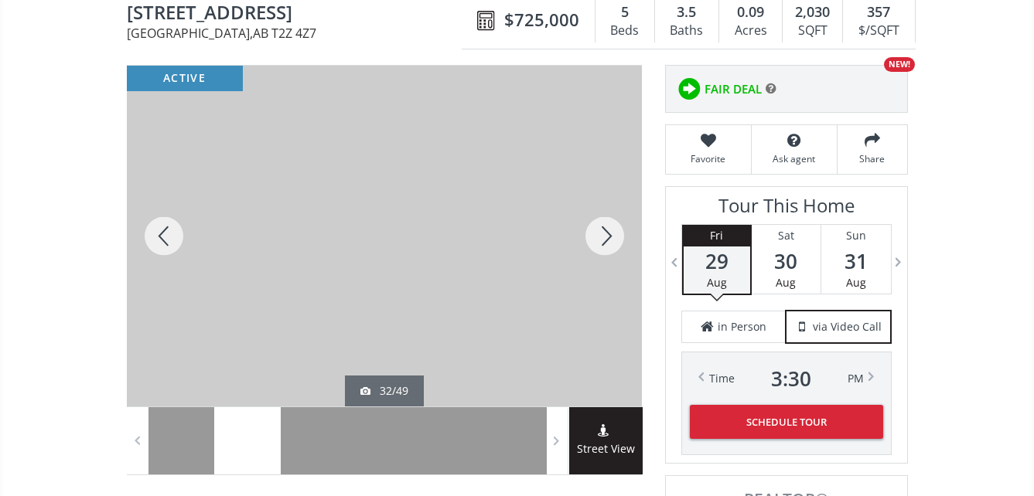
click at [606, 239] on div at bounding box center [605, 236] width 74 height 341
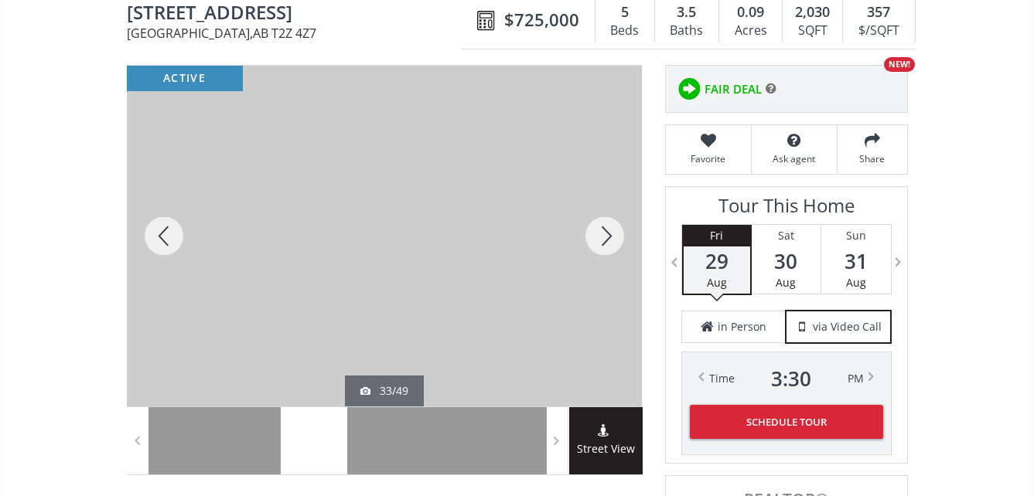
click at [606, 239] on div at bounding box center [605, 236] width 74 height 341
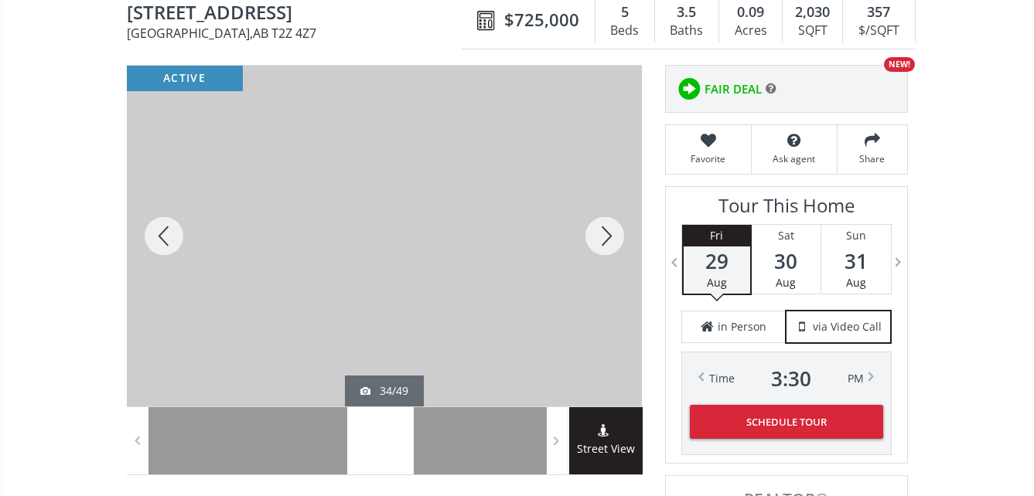
click at [606, 239] on div at bounding box center [605, 236] width 74 height 341
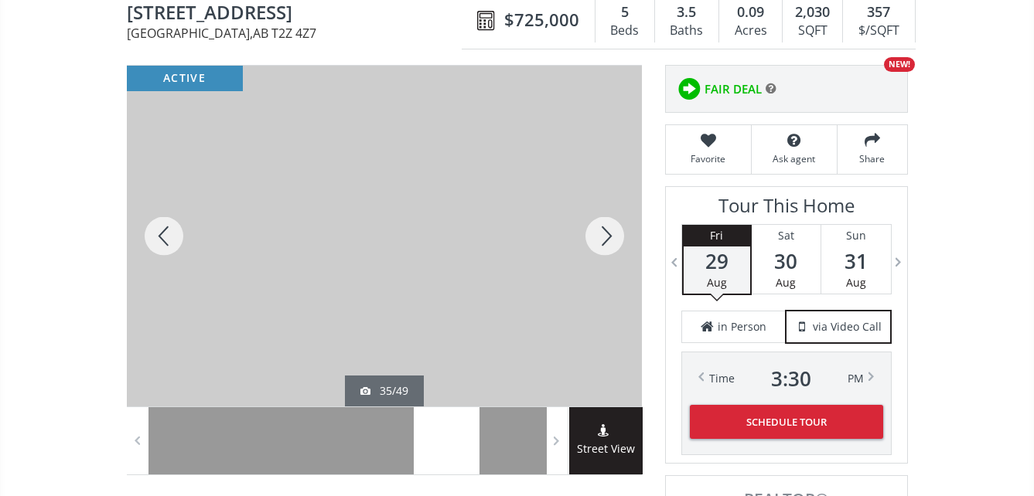
click at [606, 239] on div at bounding box center [605, 236] width 74 height 341
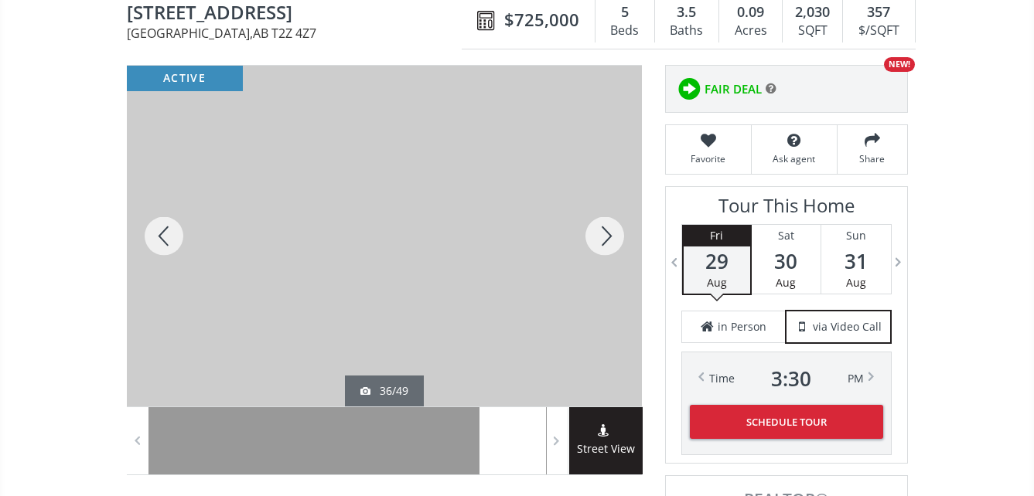
click at [606, 239] on div at bounding box center [605, 236] width 74 height 341
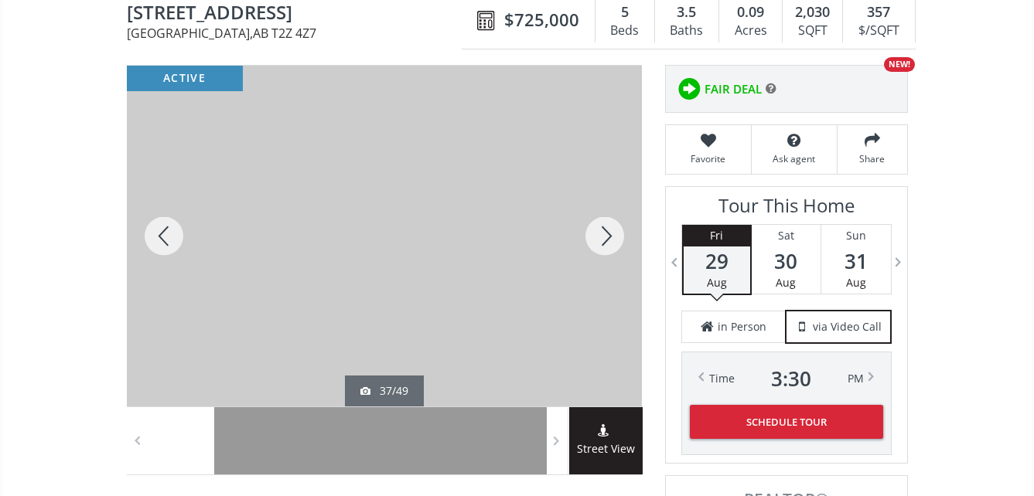
click at [606, 239] on div at bounding box center [605, 236] width 74 height 341
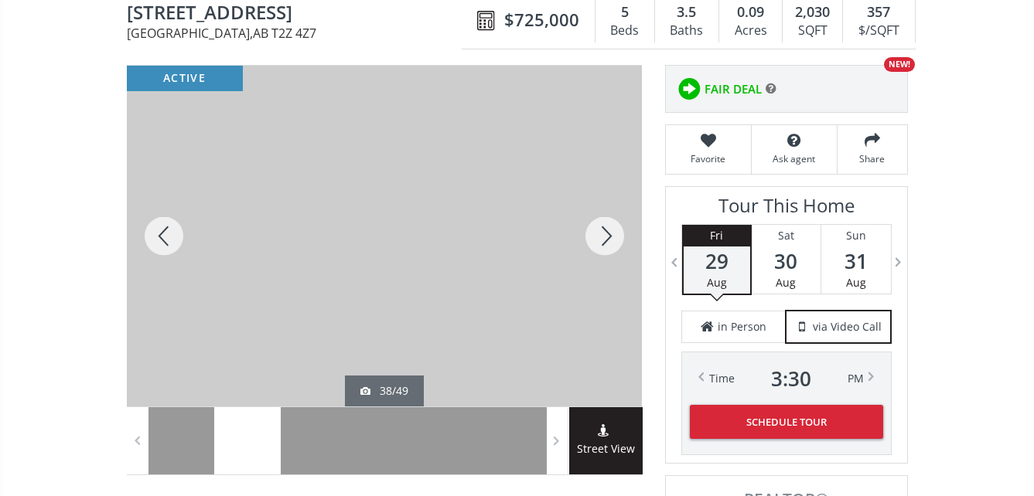
click at [606, 239] on div at bounding box center [605, 236] width 74 height 341
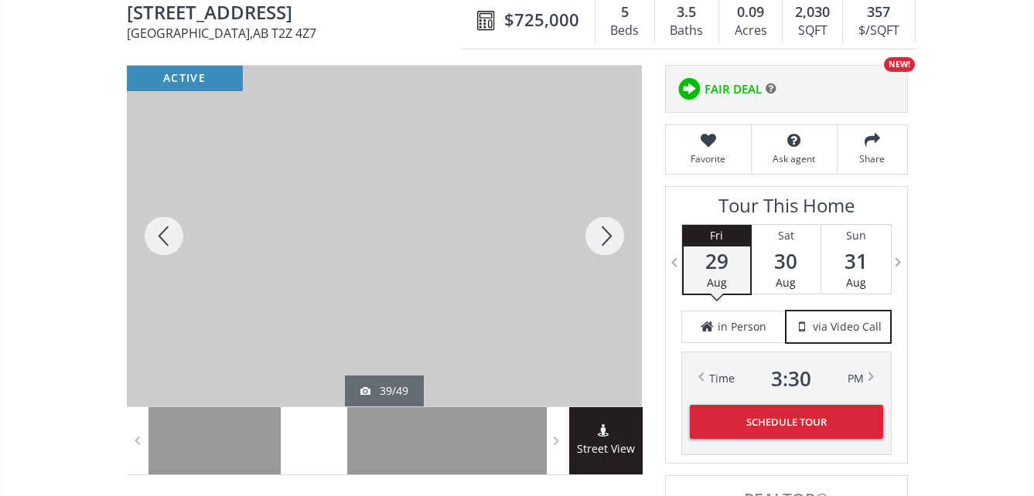
click at [606, 239] on div at bounding box center [605, 236] width 74 height 341
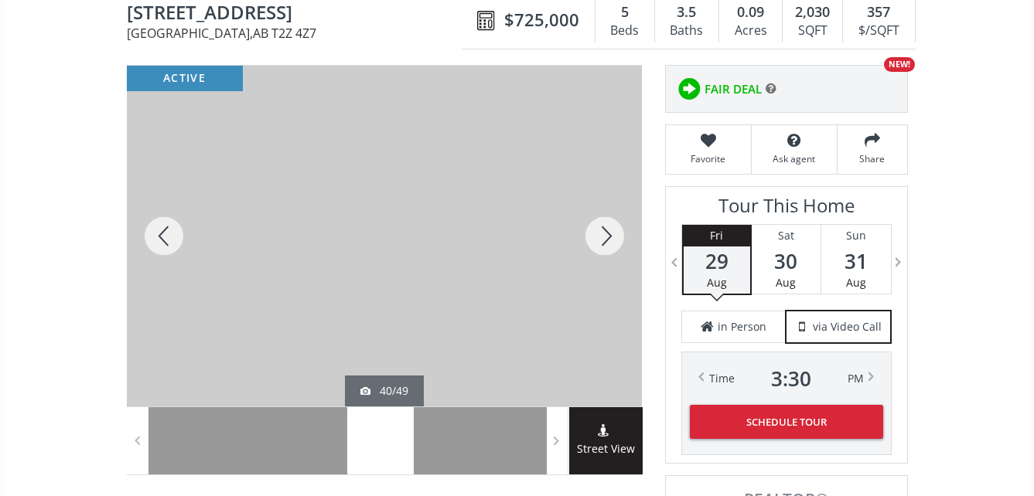
click at [606, 239] on div at bounding box center [605, 236] width 74 height 341
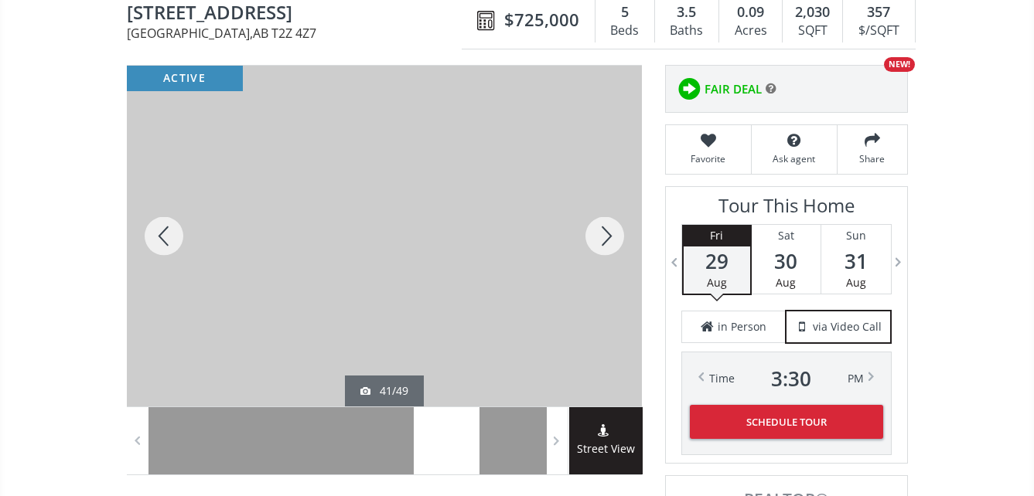
click at [606, 239] on div at bounding box center [605, 236] width 74 height 341
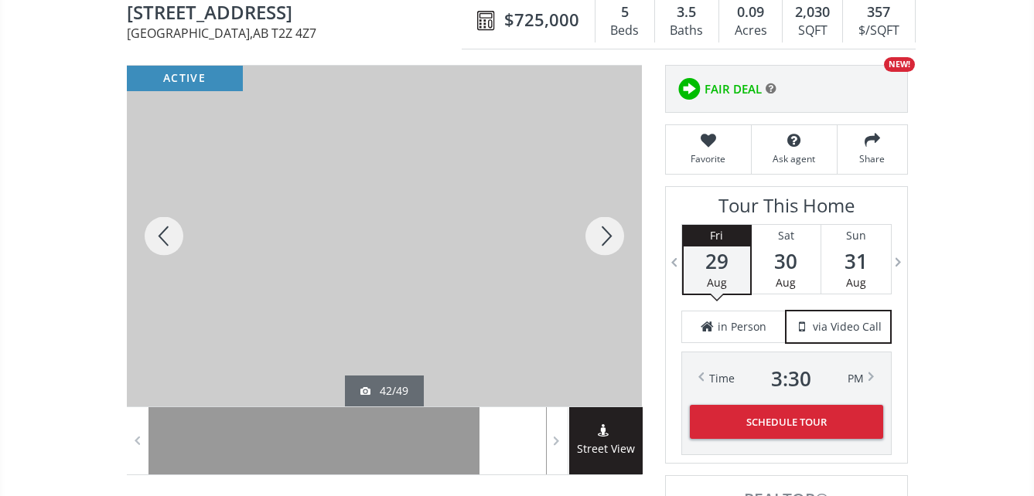
click at [606, 235] on div at bounding box center [605, 236] width 74 height 341
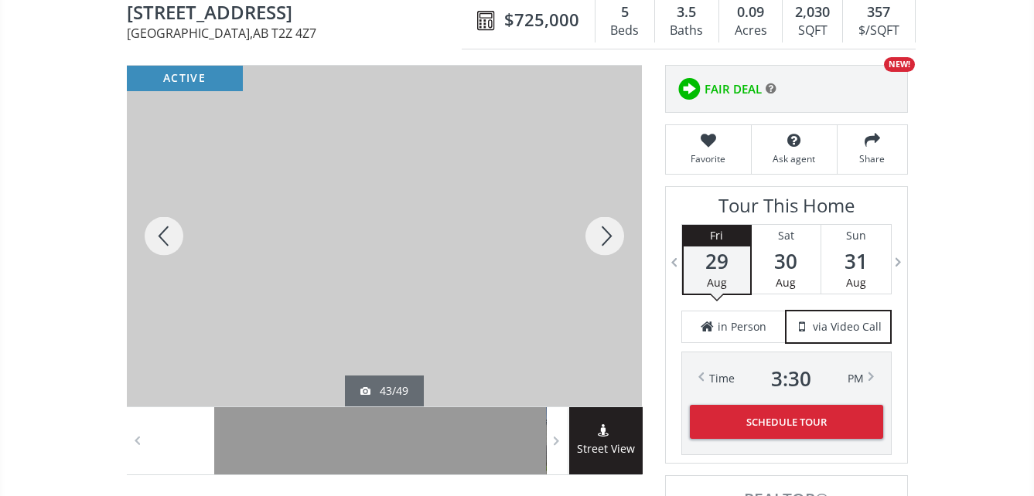
click at [606, 235] on div at bounding box center [605, 236] width 74 height 341
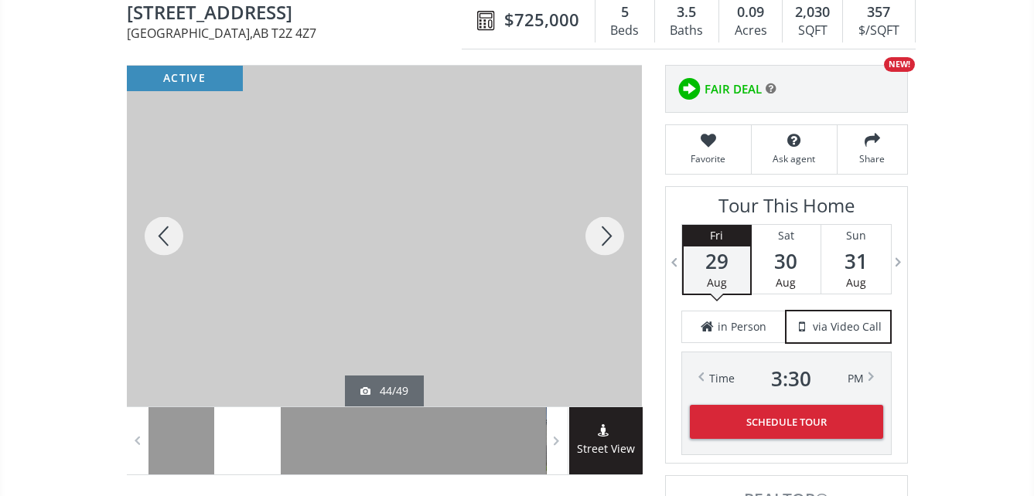
click at [606, 235] on div at bounding box center [605, 236] width 74 height 341
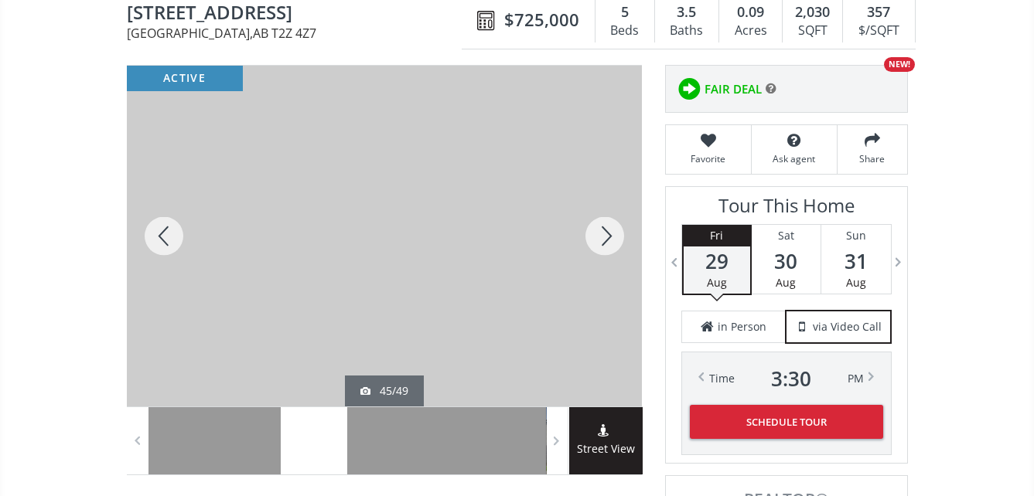
click at [606, 235] on div at bounding box center [605, 236] width 74 height 341
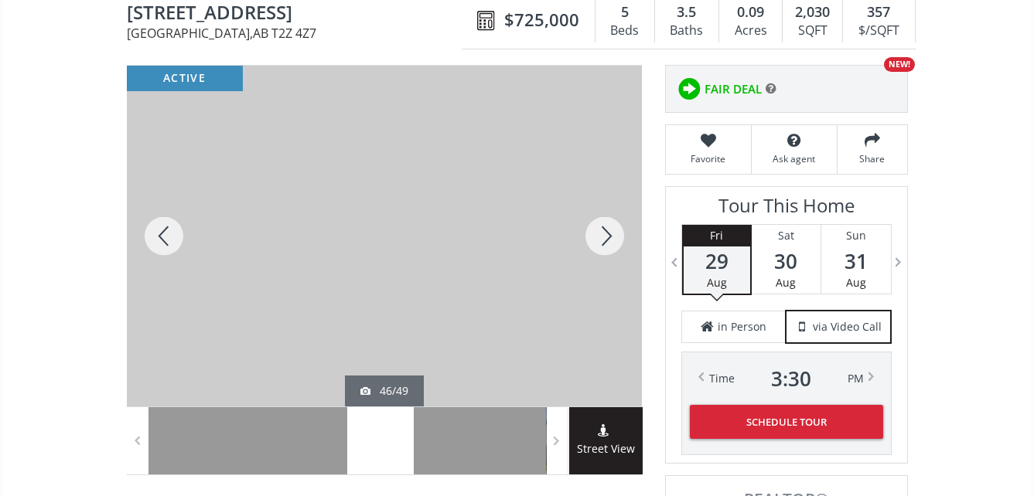
click at [606, 235] on div at bounding box center [605, 236] width 74 height 341
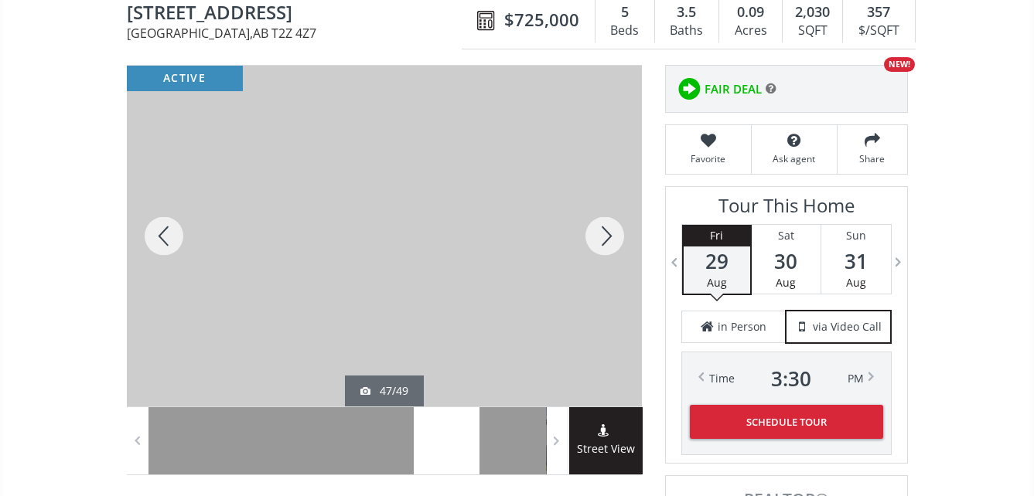
click at [606, 238] on div at bounding box center [605, 236] width 74 height 341
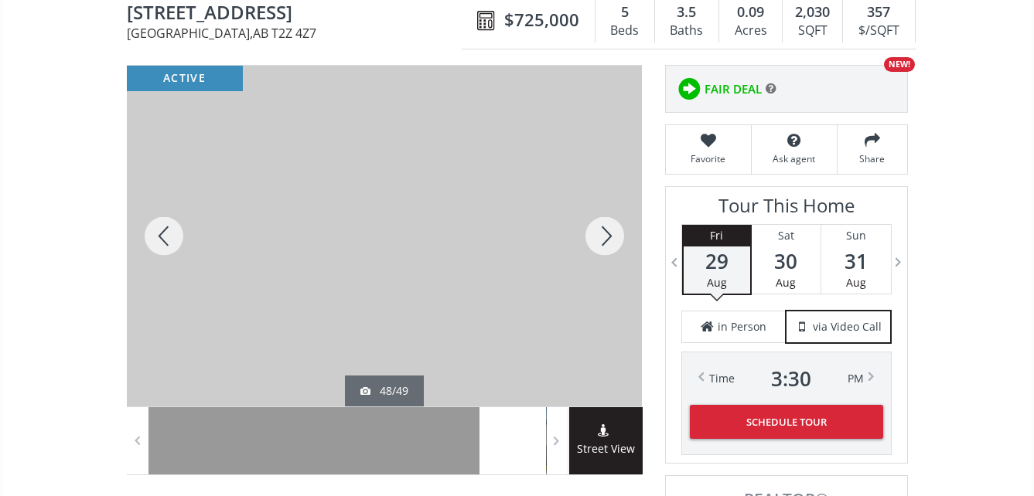
click at [603, 238] on div at bounding box center [605, 236] width 74 height 341
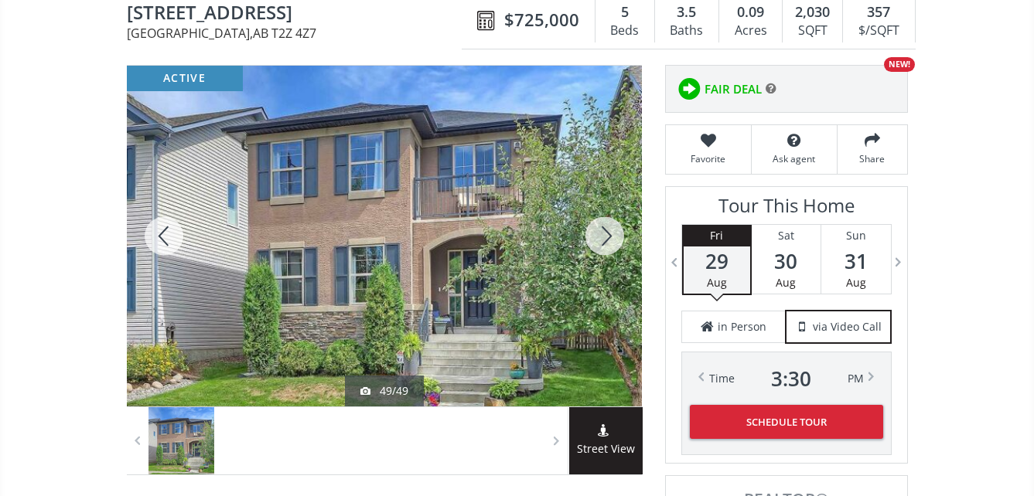
click at [602, 234] on div at bounding box center [605, 236] width 74 height 341
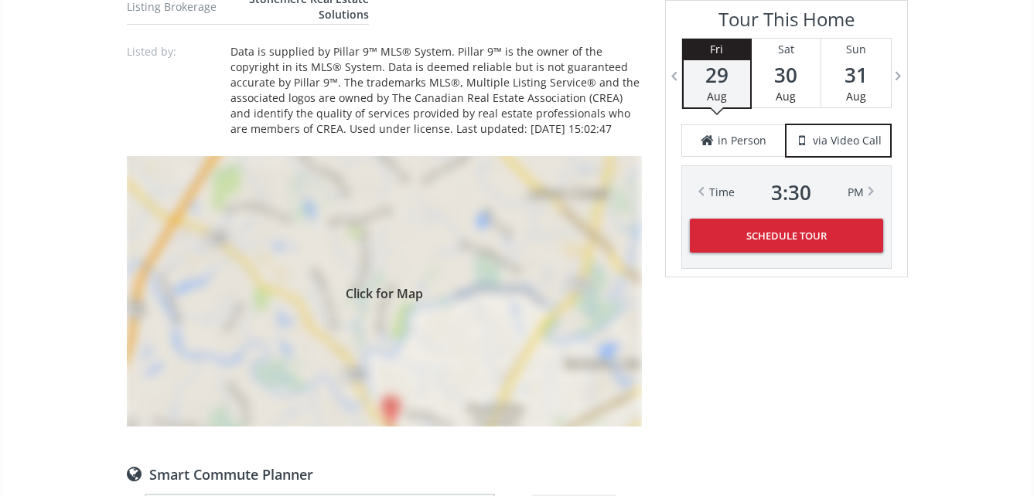
scroll to position [1469, 0]
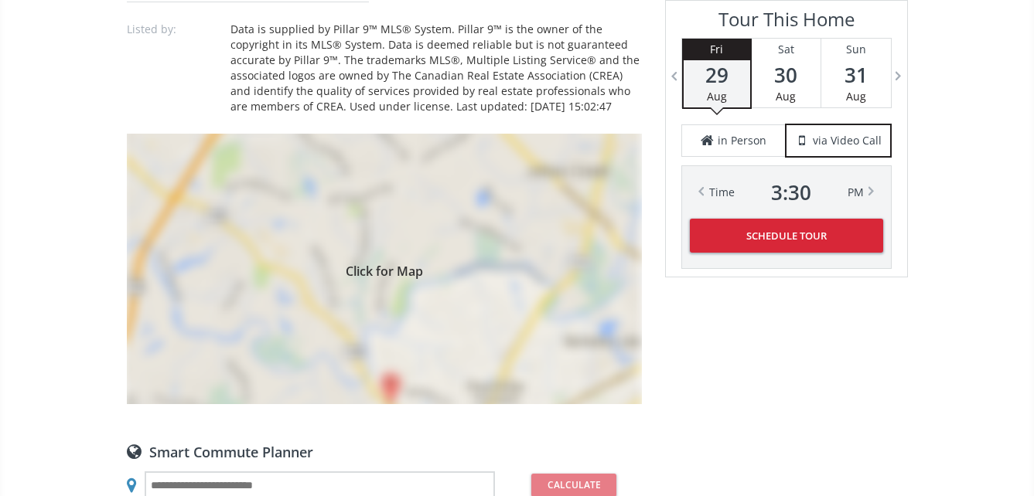
click at [378, 275] on span "Click for Map" at bounding box center [384, 269] width 515 height 12
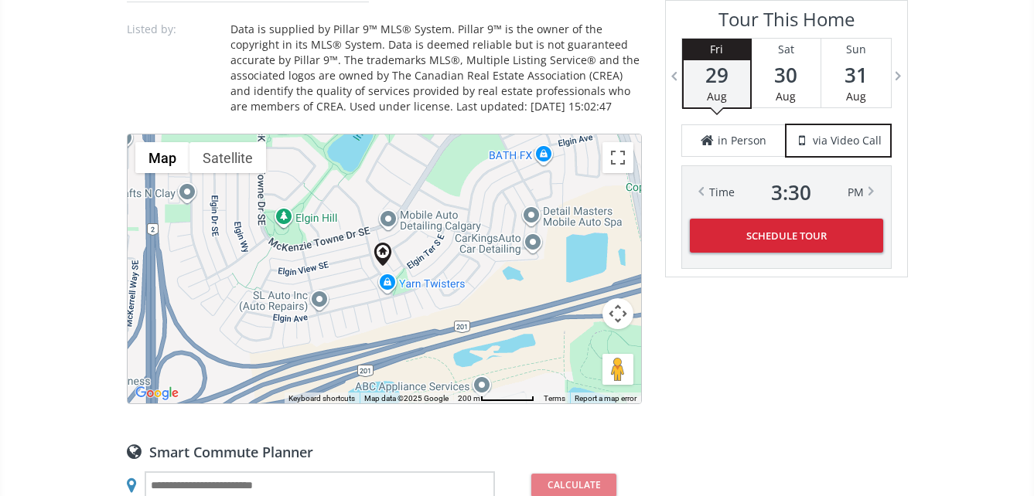
click at [410, 260] on div at bounding box center [384, 269] width 513 height 269
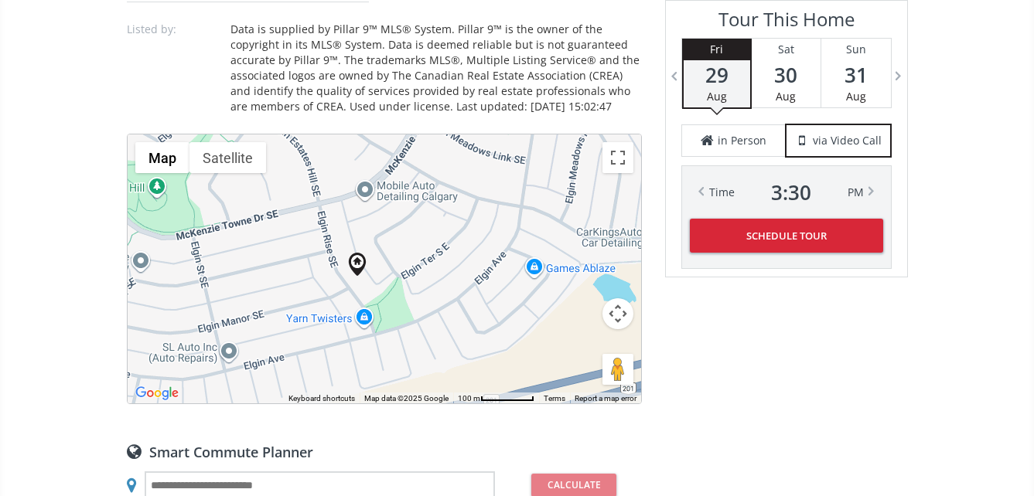
click at [397, 263] on div at bounding box center [384, 269] width 513 height 269
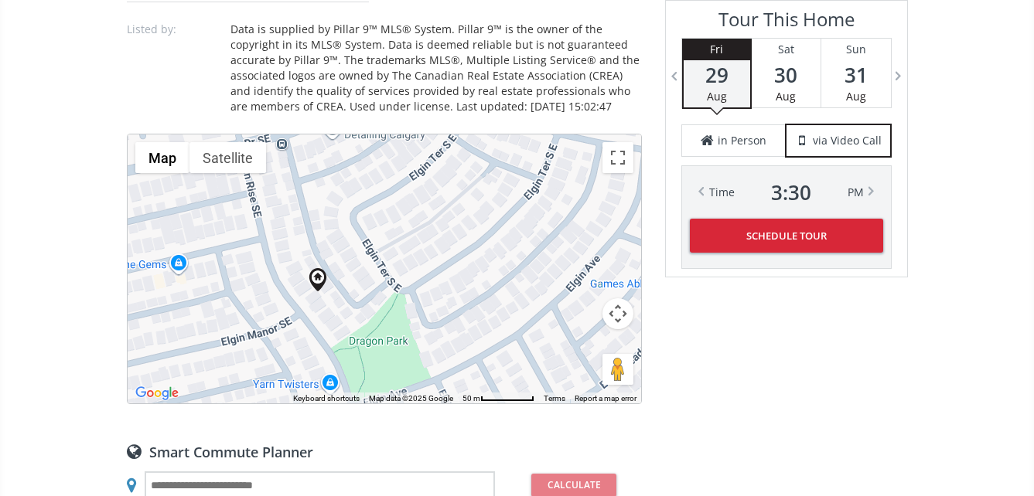
click at [392, 265] on div at bounding box center [384, 269] width 513 height 269
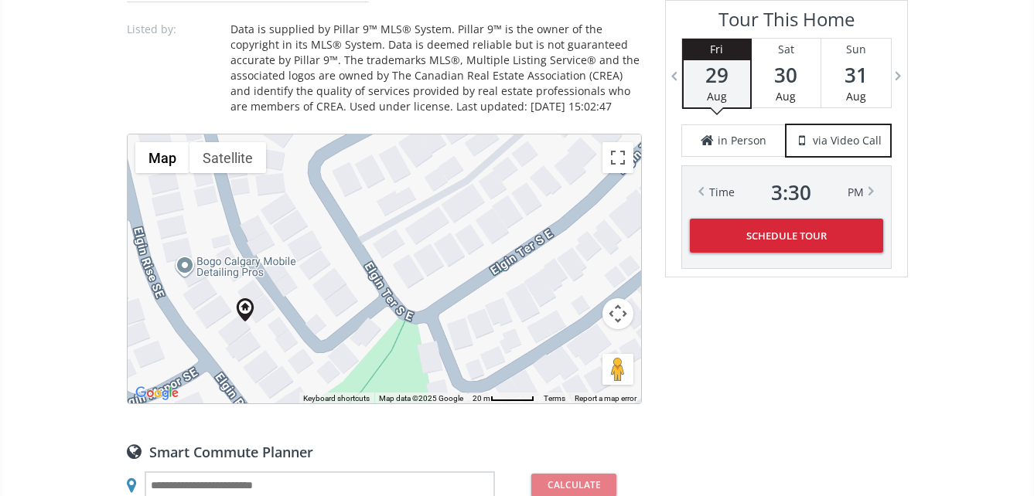
click at [270, 335] on div at bounding box center [384, 269] width 513 height 269
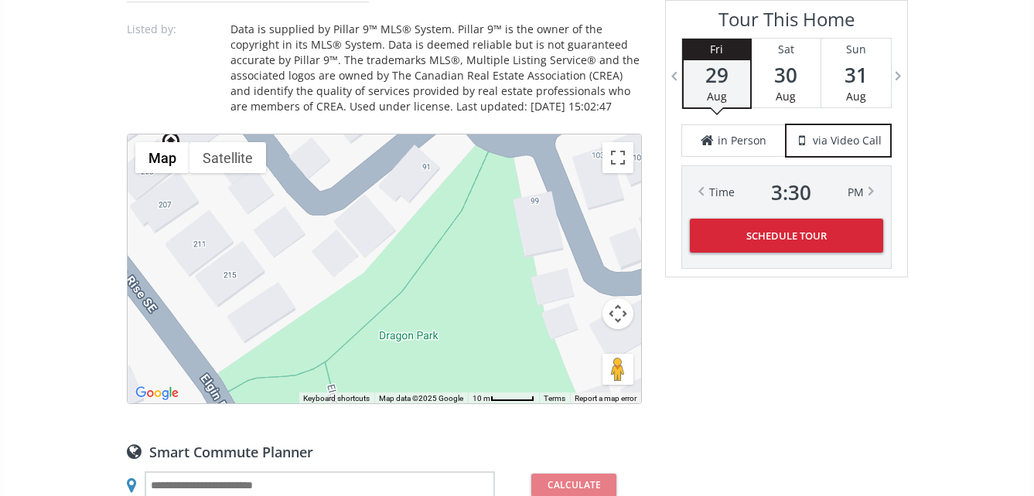
drag, startPoint x: 411, startPoint y: 345, endPoint x: 360, endPoint y: 186, distance: 166.5
click at [360, 186] on div at bounding box center [384, 269] width 513 height 269
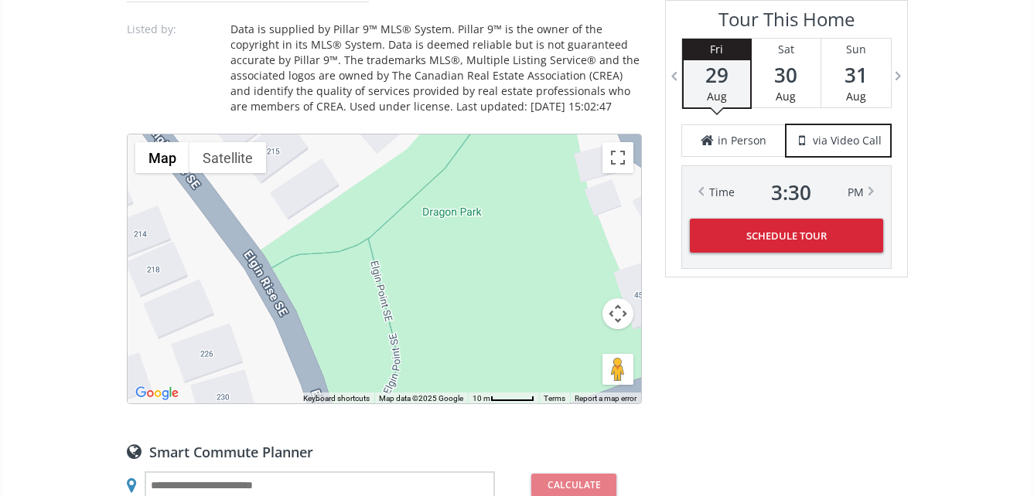
drag, startPoint x: 436, startPoint y: 318, endPoint x: 481, endPoint y: 194, distance: 131.6
click at [481, 194] on div at bounding box center [384, 269] width 513 height 269
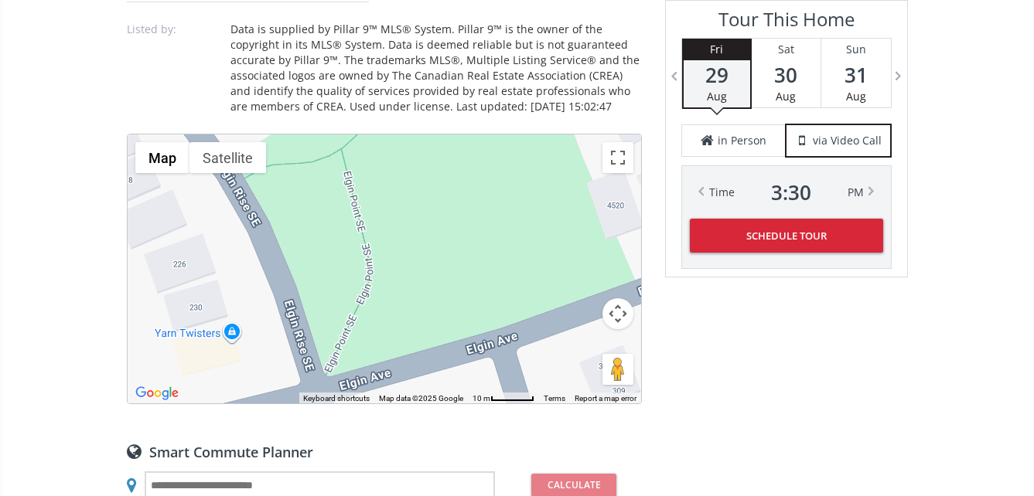
drag, startPoint x: 425, startPoint y: 318, endPoint x: 390, endPoint y: 243, distance: 82.7
click at [393, 237] on div at bounding box center [384, 269] width 513 height 269
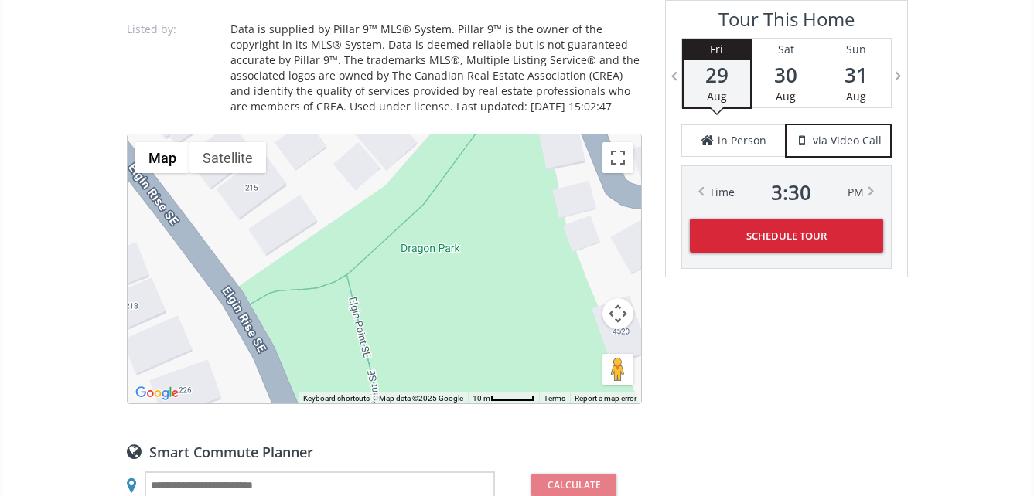
drag, startPoint x: 374, startPoint y: 188, endPoint x: 387, endPoint y: 300, distance: 112.9
click at [387, 300] on div at bounding box center [384, 269] width 513 height 269
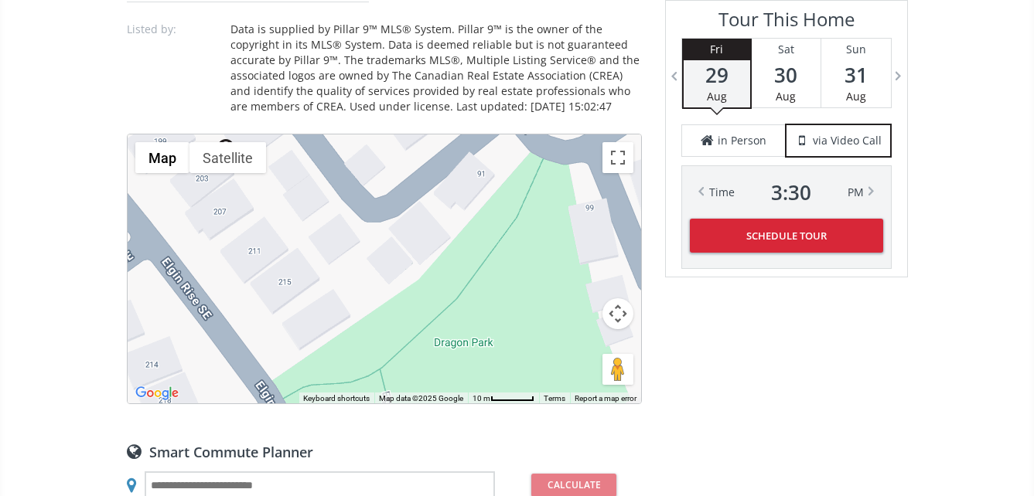
drag, startPoint x: 357, startPoint y: 227, endPoint x: 398, endPoint y: 331, distance: 111.4
click at [398, 331] on div at bounding box center [384, 269] width 513 height 269
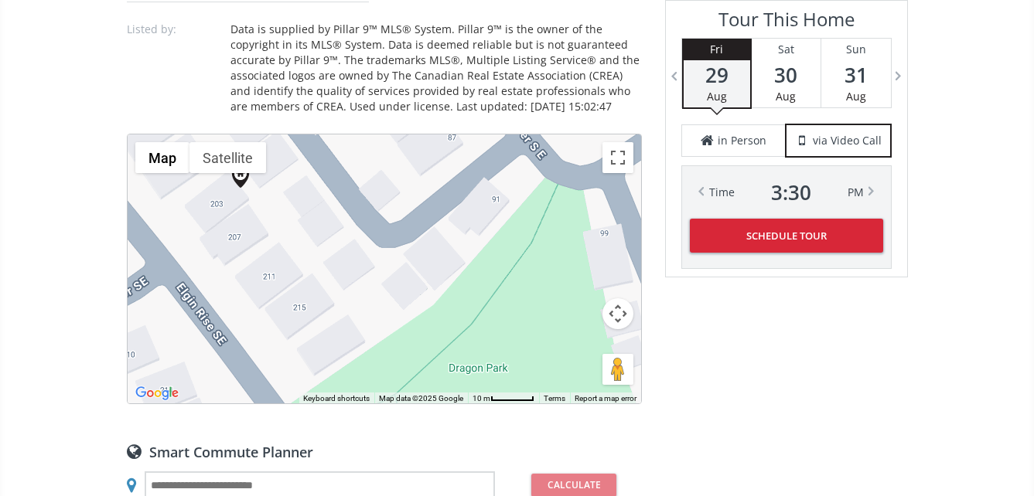
click at [620, 312] on button "Map camera controls" at bounding box center [617, 313] width 31 height 31
click at [580, 270] on button "Zoom in" at bounding box center [579, 275] width 31 height 31
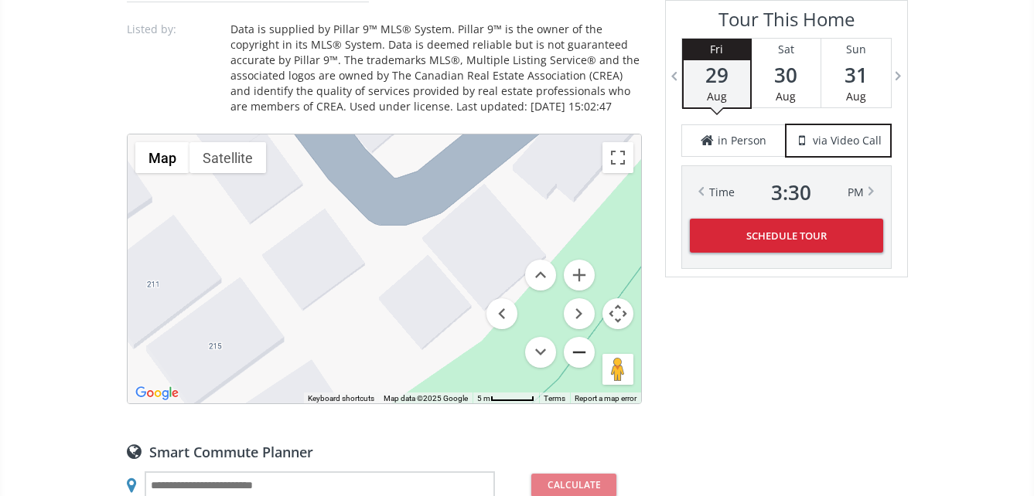
click at [580, 350] on button "Zoom out" at bounding box center [579, 352] width 31 height 31
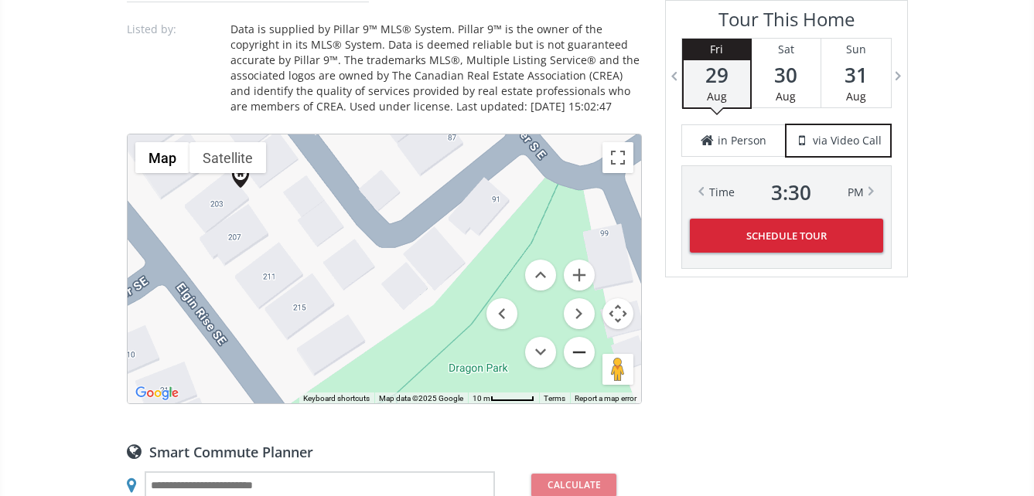
click at [580, 349] on button "Zoom out" at bounding box center [579, 352] width 31 height 31
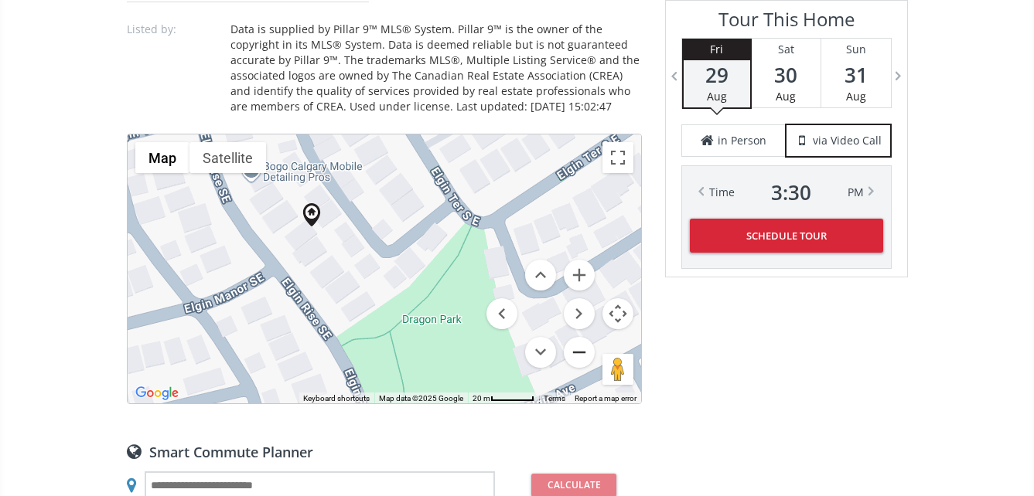
click at [580, 349] on button "Zoom out" at bounding box center [579, 352] width 31 height 31
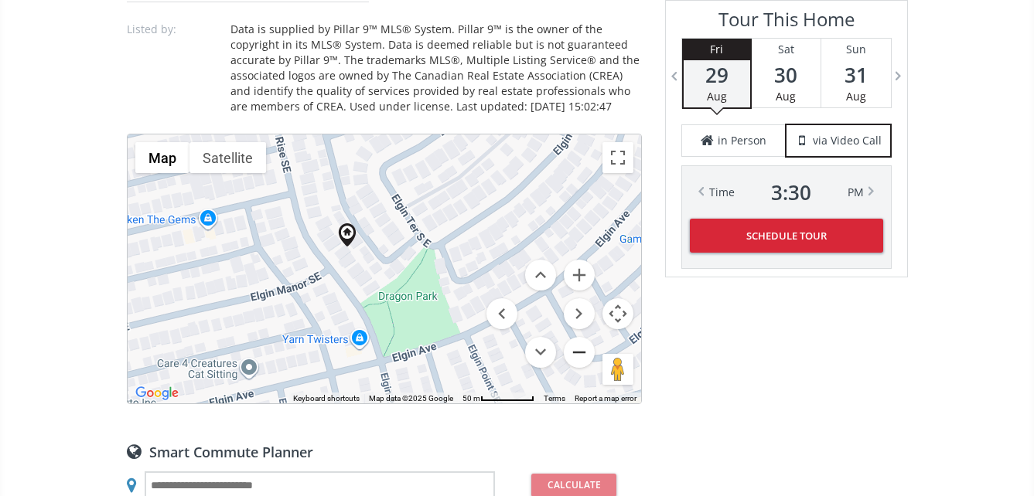
click at [580, 349] on button "Zoom out" at bounding box center [579, 352] width 31 height 31
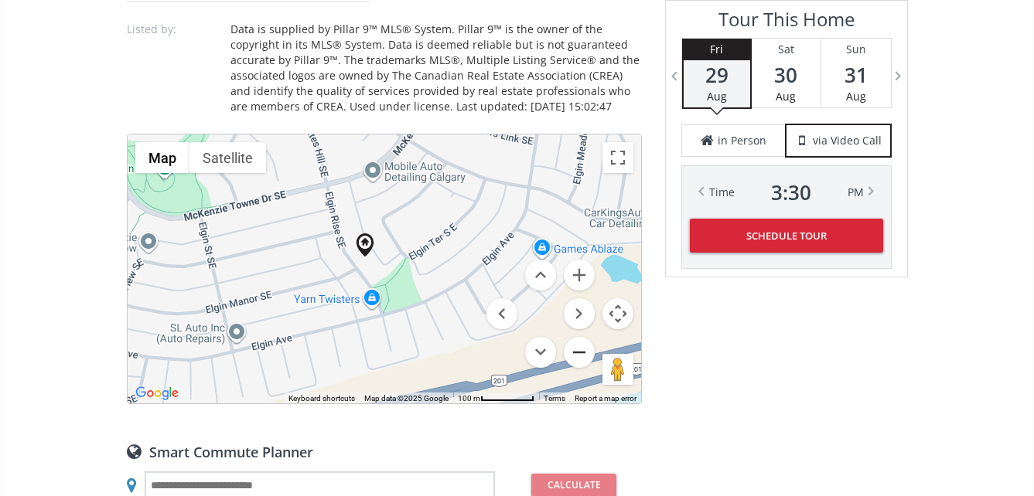
click at [580, 349] on button "Zoom out" at bounding box center [579, 352] width 31 height 31
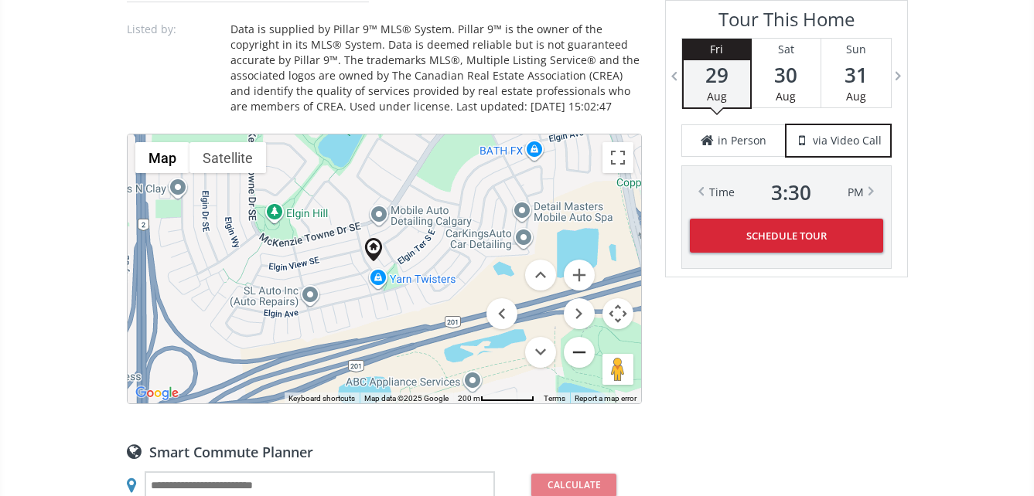
click at [580, 349] on button "Zoom out" at bounding box center [579, 352] width 31 height 31
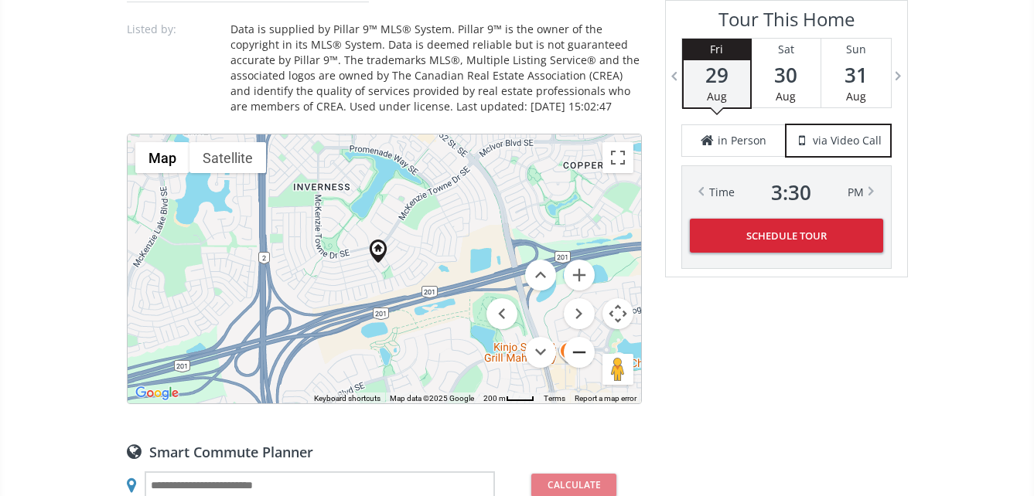
click at [580, 349] on button "Zoom out" at bounding box center [579, 352] width 31 height 31
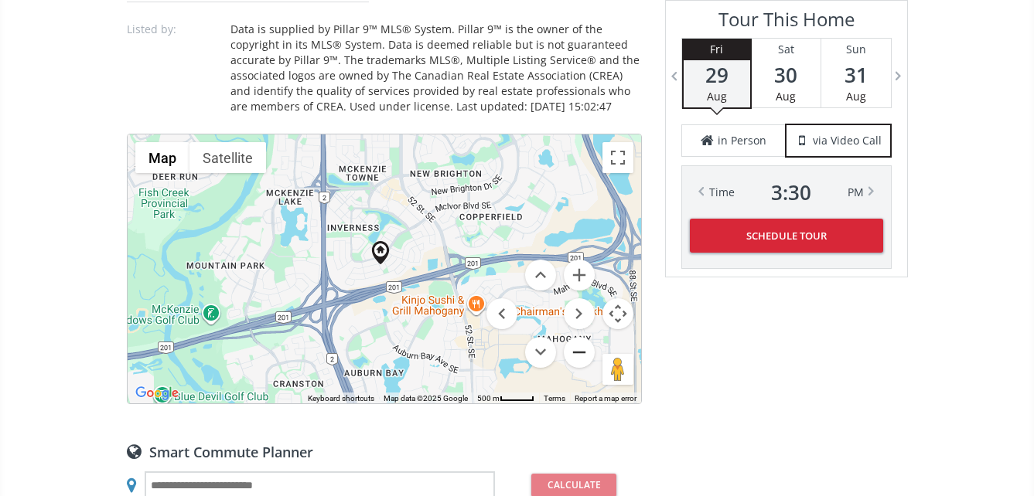
click at [581, 348] on button "Zoom out" at bounding box center [579, 352] width 31 height 31
